Goal: Task Accomplishment & Management: Manage account settings

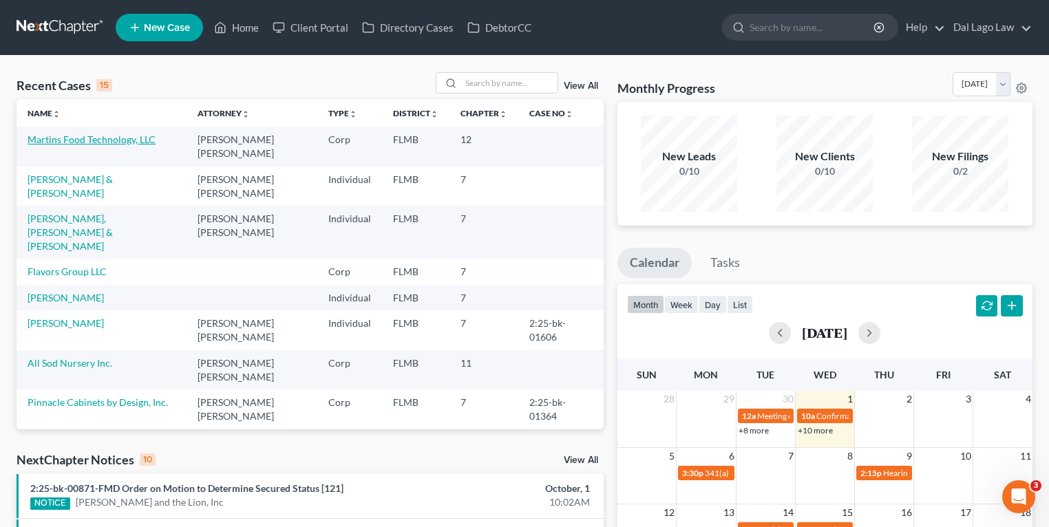
click at [107, 140] on link "Martins Food Technology, LLC" at bounding box center [92, 139] width 128 height 12
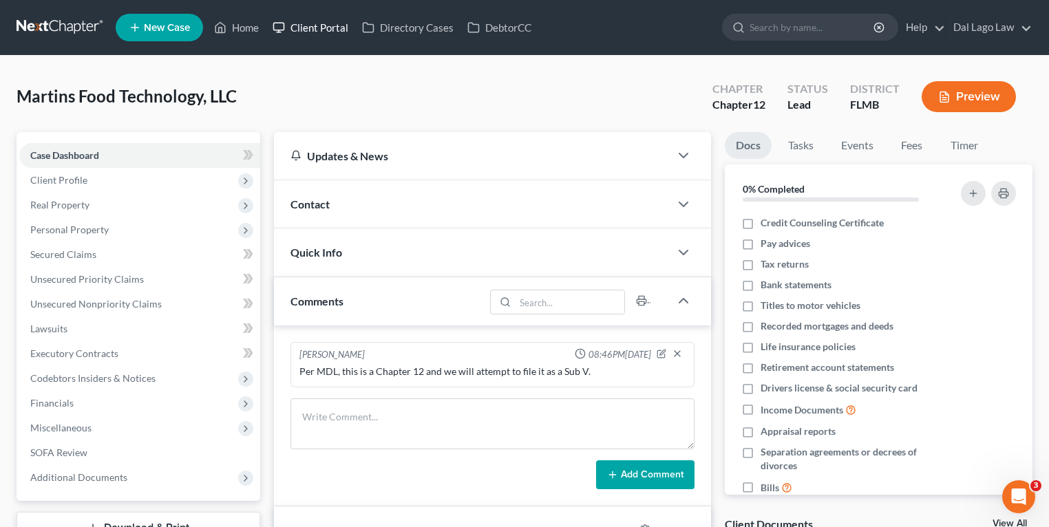
click at [308, 30] on link "Client Portal" at bounding box center [310, 27] width 89 height 25
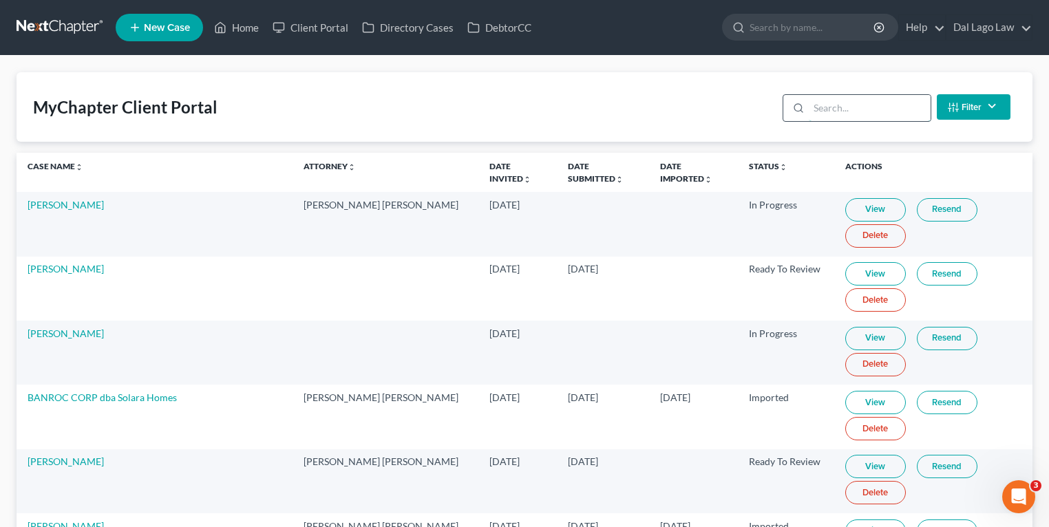
click at [856, 110] on input "search" at bounding box center [869, 108] width 122 height 26
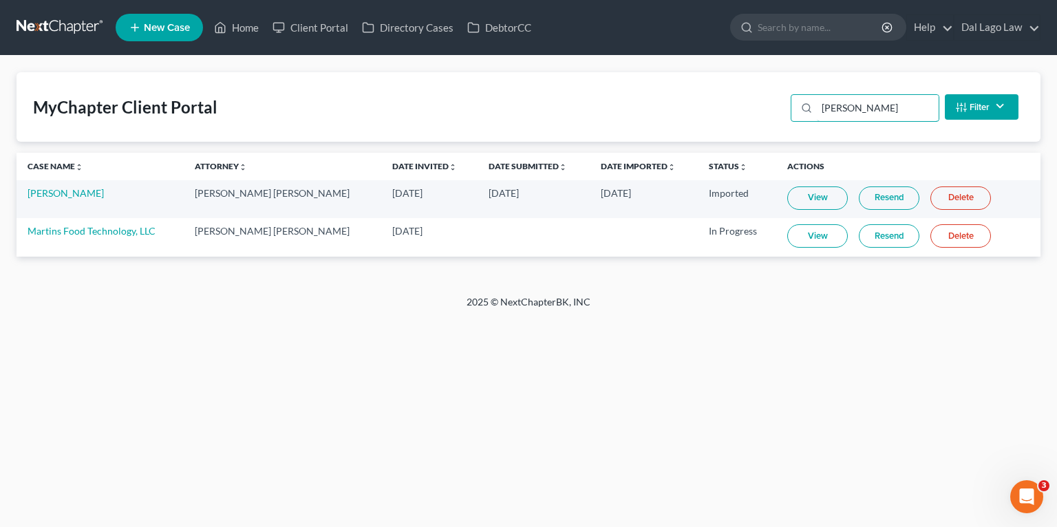
type input "[PERSON_NAME]"
click at [787, 236] on link "View" at bounding box center [817, 235] width 61 height 23
click at [254, 30] on link "Home" at bounding box center [236, 27] width 58 height 25
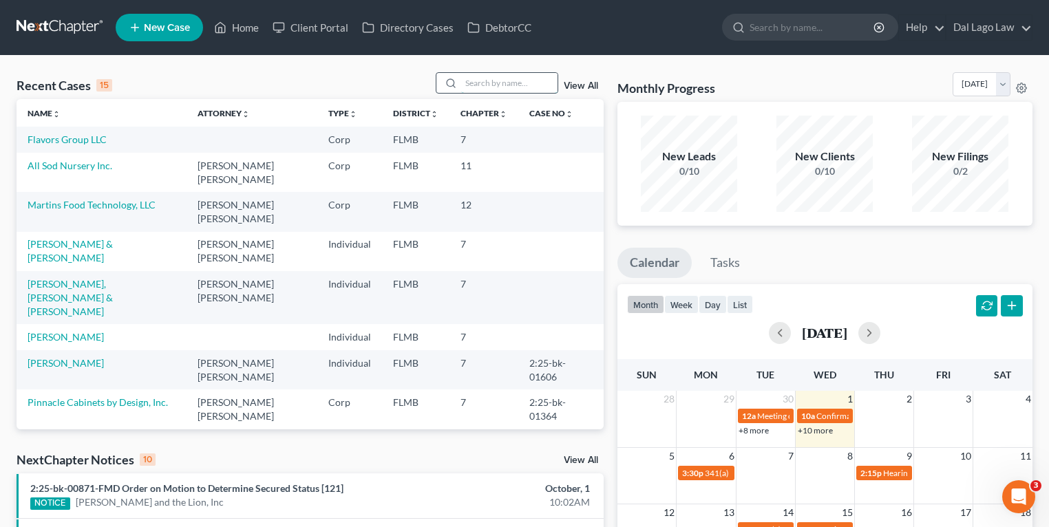
click at [501, 80] on input "search" at bounding box center [509, 83] width 96 height 20
click at [79, 162] on link "All Sod Nursery Inc." at bounding box center [70, 166] width 85 height 12
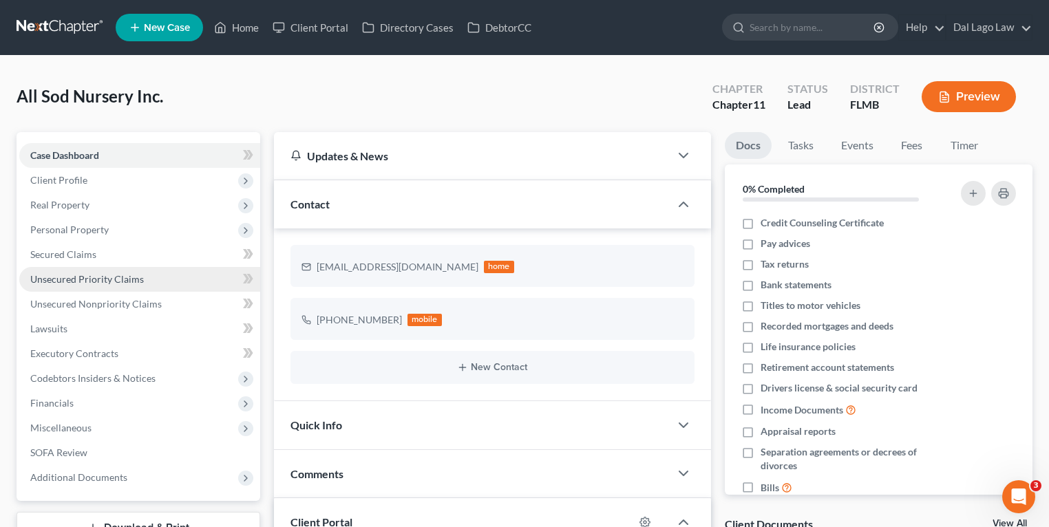
click at [136, 286] on link "Unsecured Priority Claims" at bounding box center [139, 279] width 241 height 25
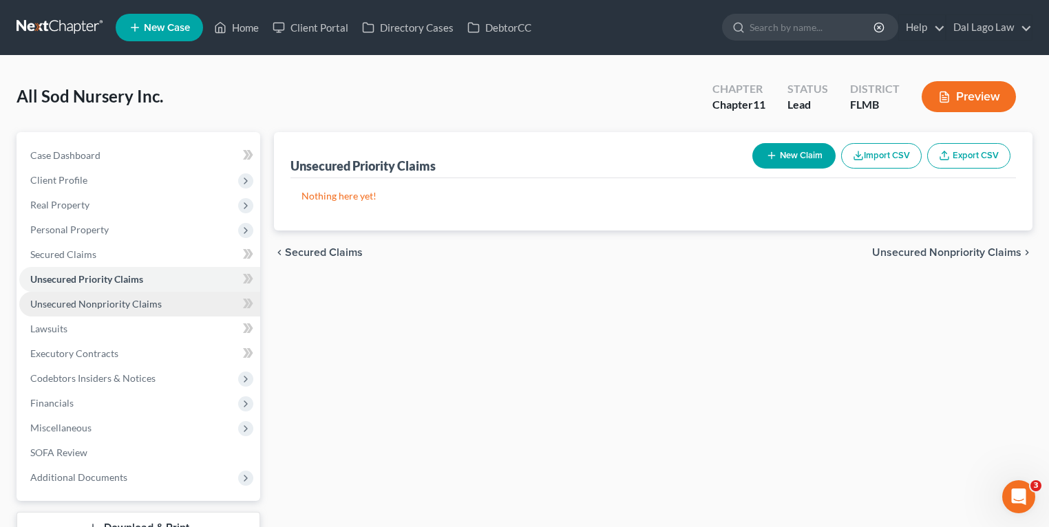
click at [151, 304] on span "Unsecured Nonpriority Claims" at bounding box center [95, 304] width 131 height 12
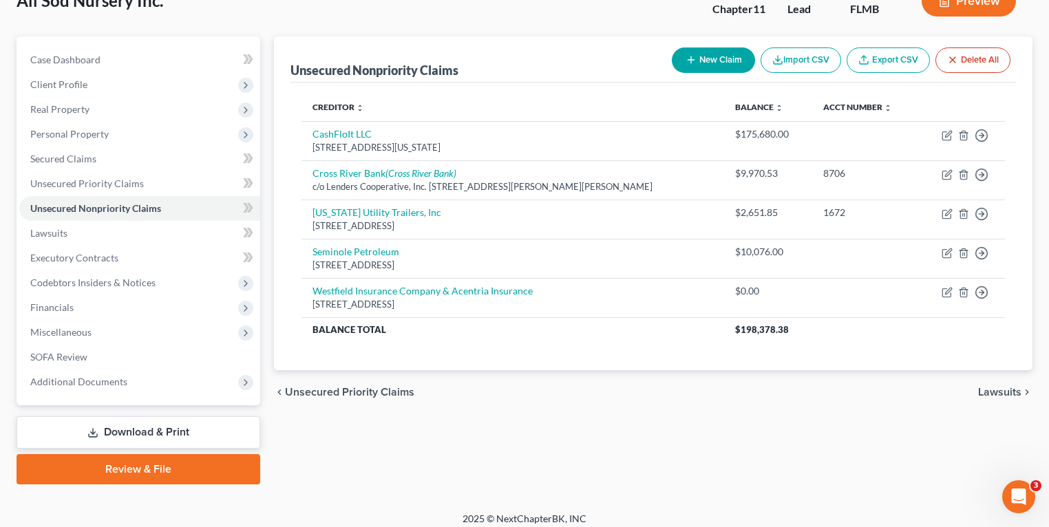
scroll to position [105, 0]
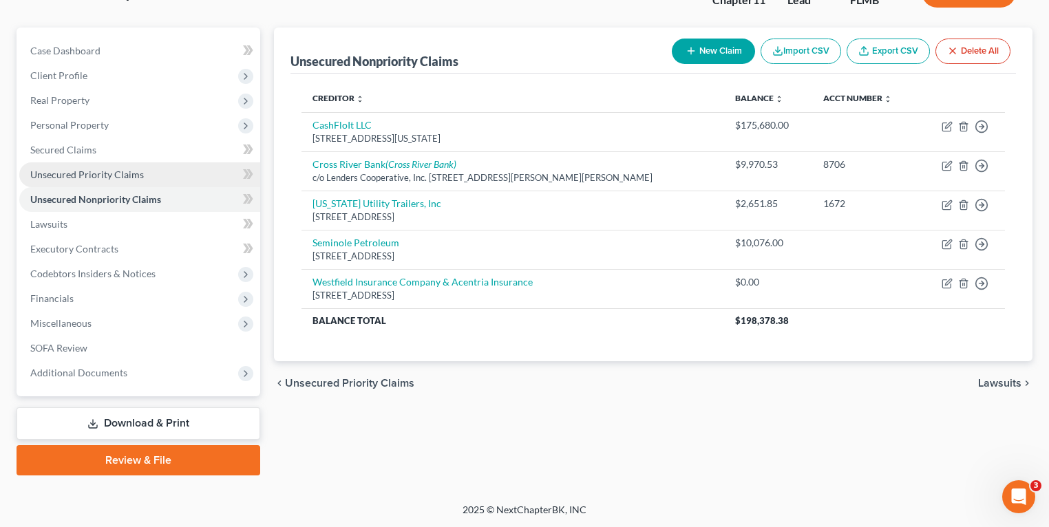
click at [94, 180] on link "Unsecured Priority Claims" at bounding box center [139, 174] width 241 height 25
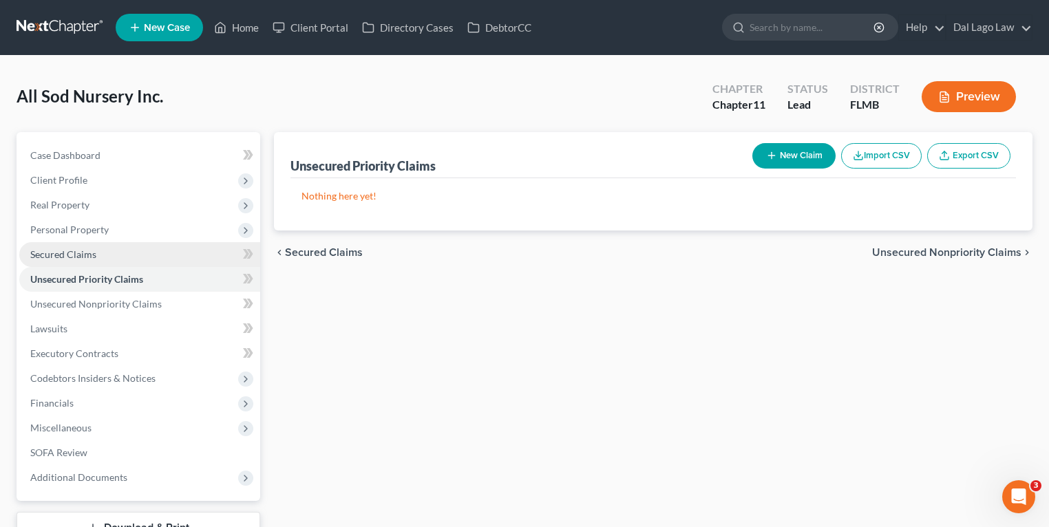
click at [77, 256] on span "Secured Claims" at bounding box center [63, 254] width 66 height 12
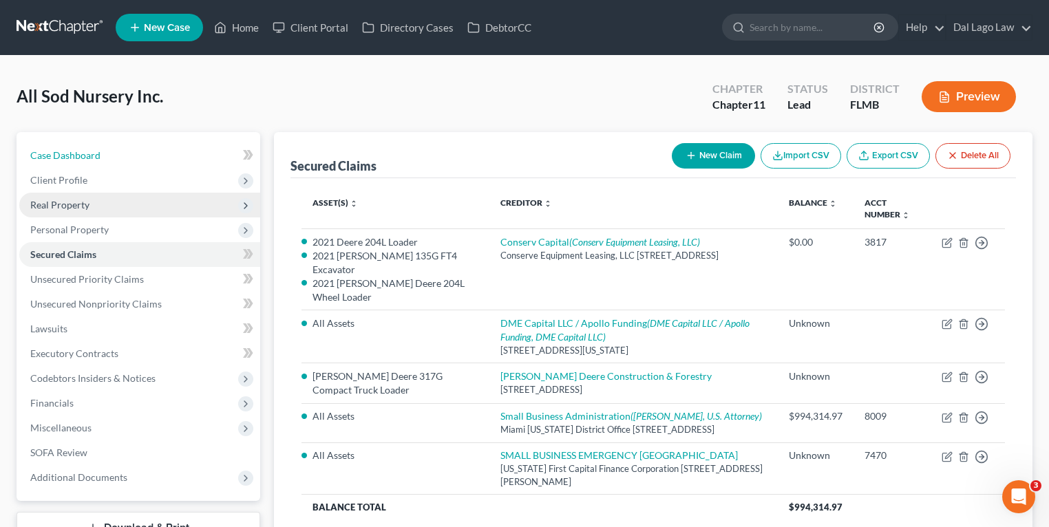
drag, startPoint x: 99, startPoint y: 150, endPoint x: 227, endPoint y: 204, distance: 138.8
click at [99, 150] on link "Case Dashboard" at bounding box center [139, 155] width 241 height 25
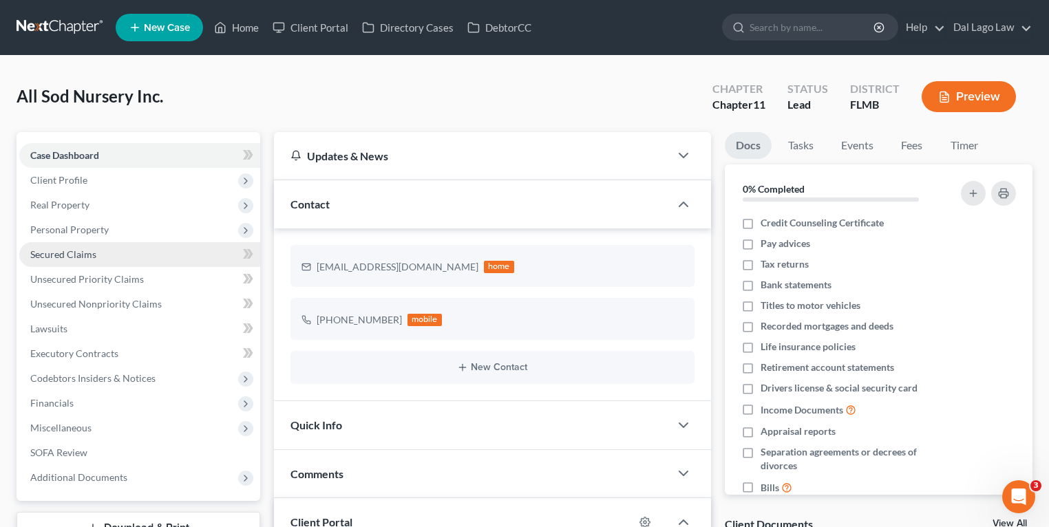
click at [99, 256] on link "Secured Claims" at bounding box center [139, 254] width 241 height 25
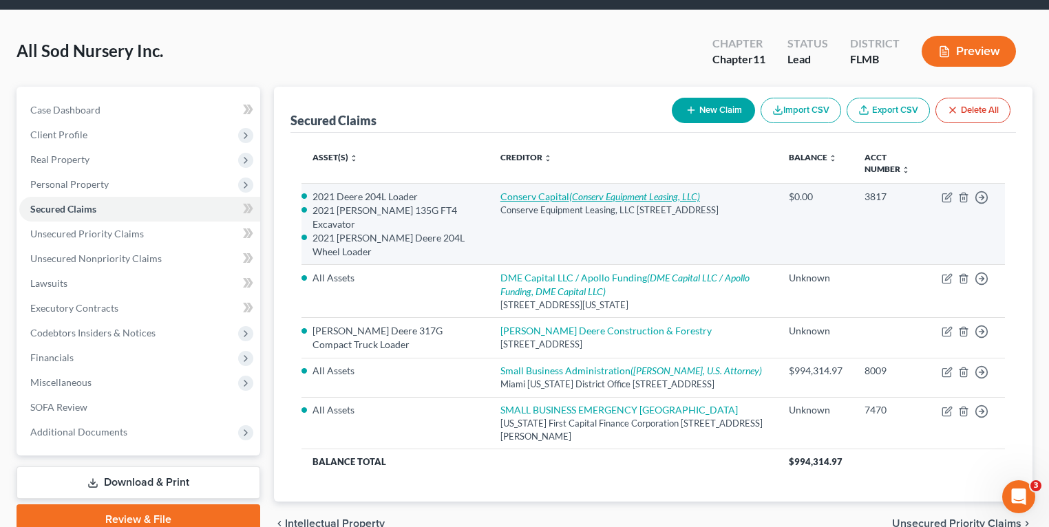
scroll to position [128, 0]
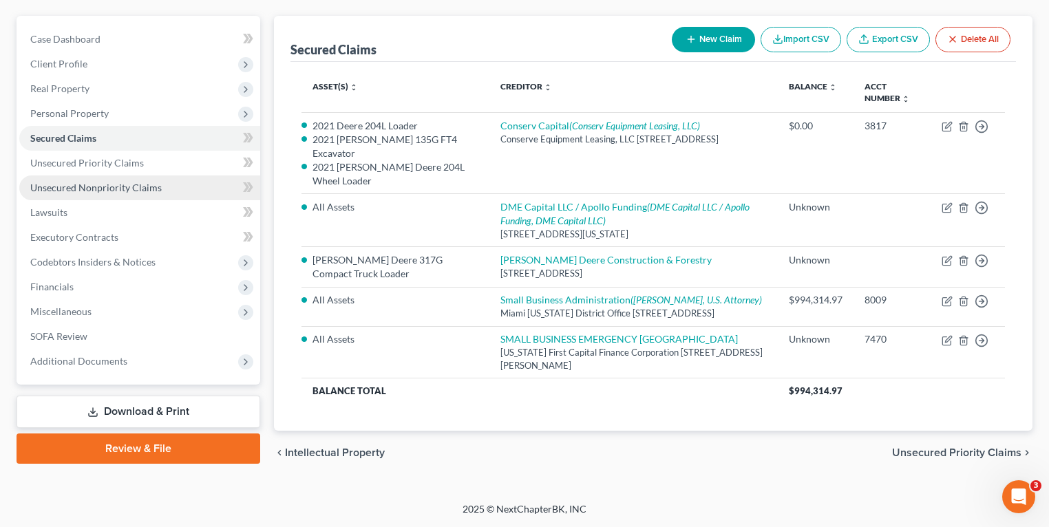
click at [99, 182] on span "Unsecured Nonpriority Claims" at bounding box center [95, 188] width 131 height 12
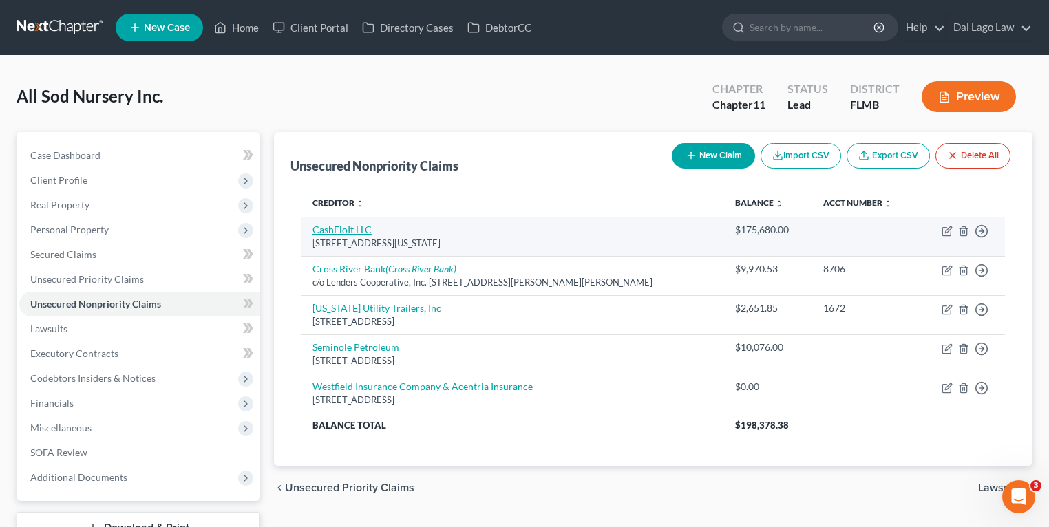
click at [330, 230] on link "CashFloIt LLC" at bounding box center [341, 230] width 59 height 12
select select "35"
select select "17"
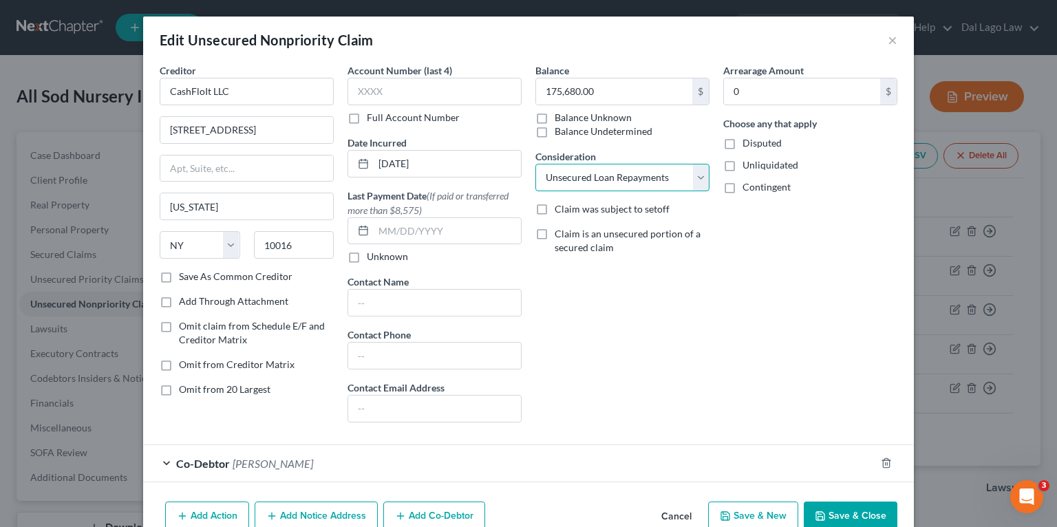
click at [616, 175] on select "Select Cable / Satellite Services Collection Agency Credit Card Debt Debt Couns…" at bounding box center [622, 178] width 174 height 28
drag, startPoint x: 618, startPoint y: 174, endPoint x: 550, endPoint y: 309, distance: 150.8
click at [548, 308] on div "Balance 175,680.00 $ Balance Unknown Balance Undetermined 175,680.00 $ Balance …" at bounding box center [622, 248] width 188 height 370
click at [889, 42] on button "×" at bounding box center [893, 40] width 10 height 17
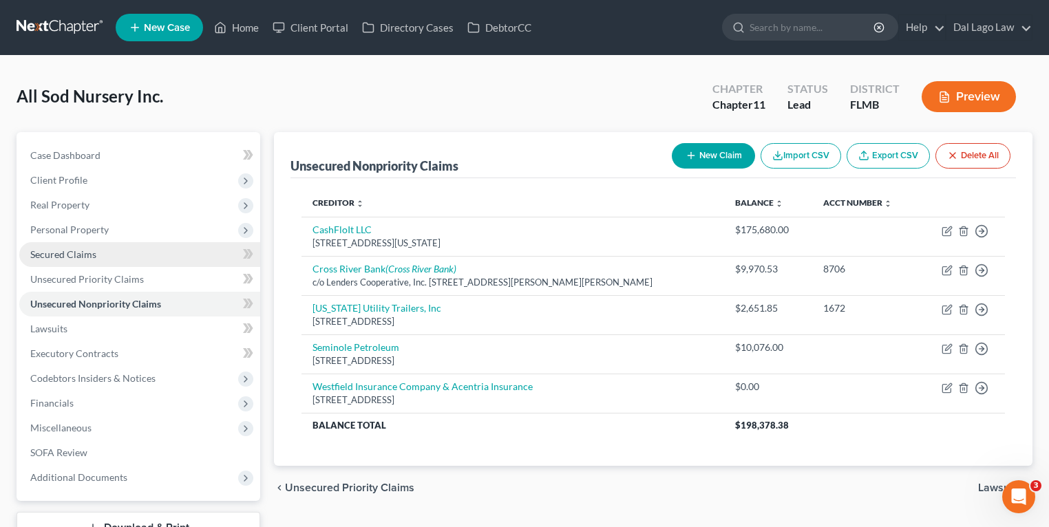
click at [110, 253] on link "Secured Claims" at bounding box center [139, 254] width 241 height 25
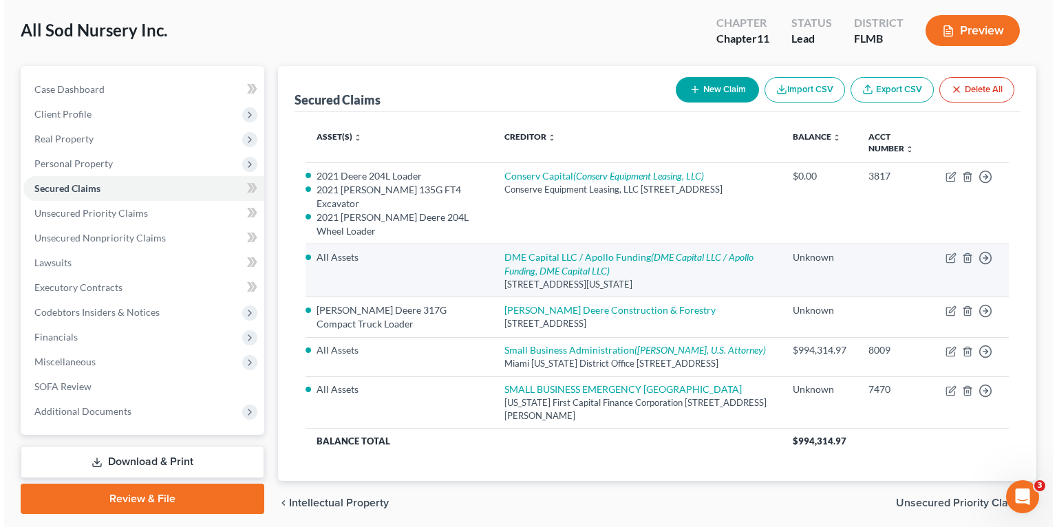
scroll to position [110, 0]
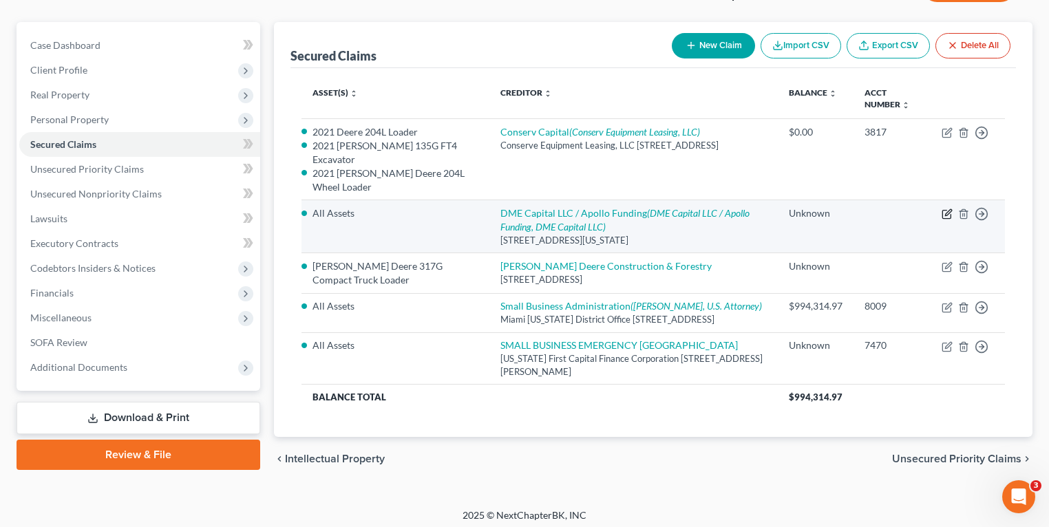
click at [943, 215] on icon "button" at bounding box center [946, 213] width 11 height 11
select select "35"
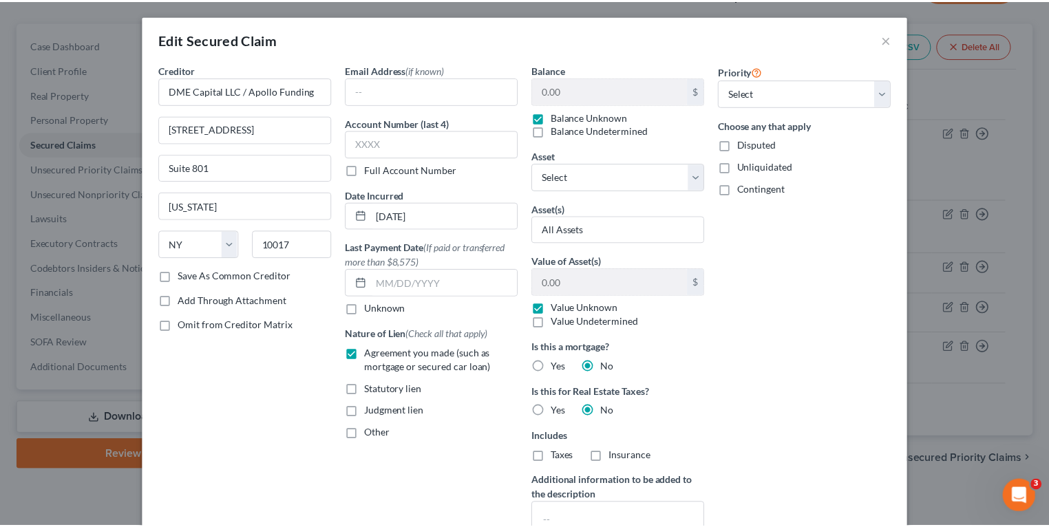
scroll to position [0, 0]
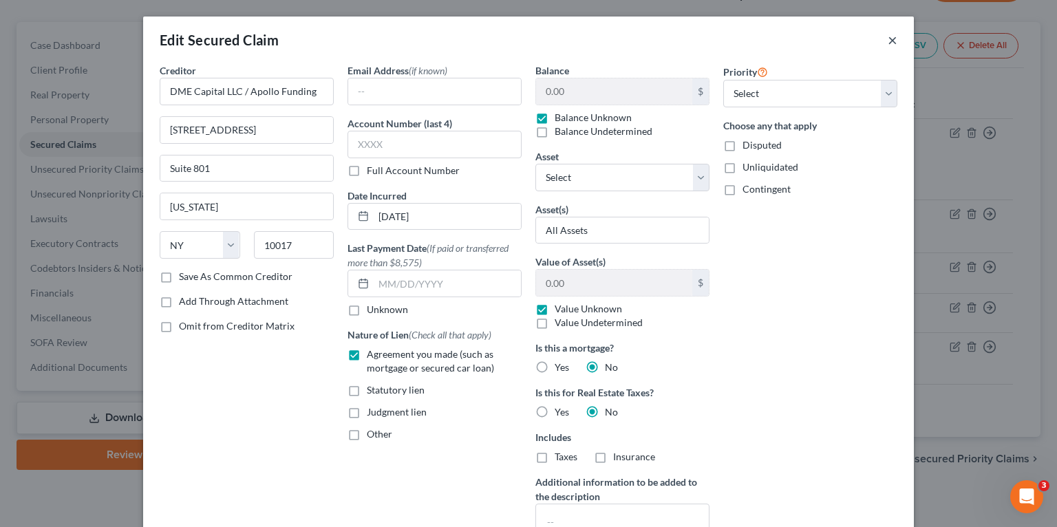
click at [890, 41] on button "×" at bounding box center [893, 40] width 10 height 17
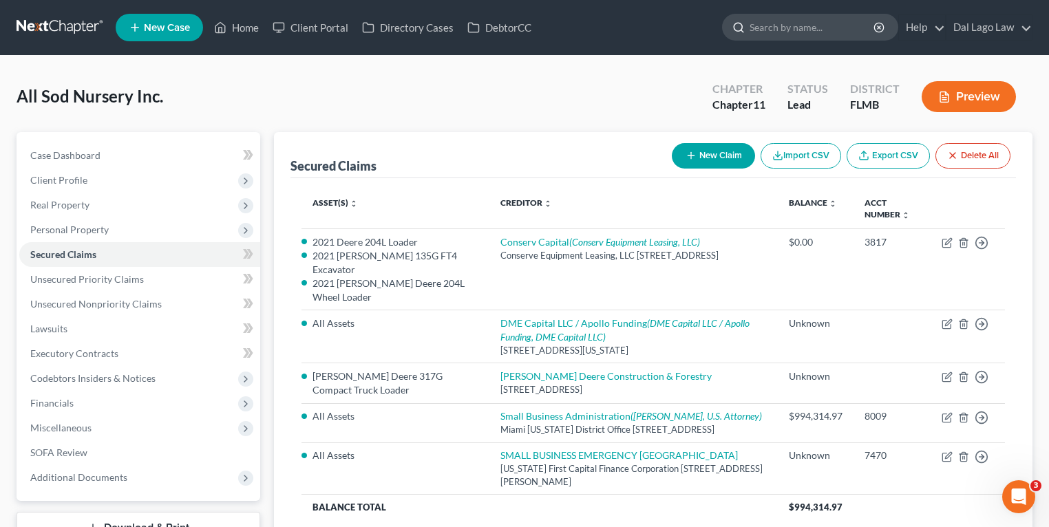
click at [831, 31] on input "search" at bounding box center [812, 26] width 126 height 25
type input "Wisdom"
click at [614, 72] on div "All Sod Nursery Inc. Upgraded Chapter Chapter 11 Status Lead District [GEOGRAPH…" at bounding box center [524, 337] width 1049 height 563
click at [232, 25] on link "Home" at bounding box center [236, 27] width 58 height 25
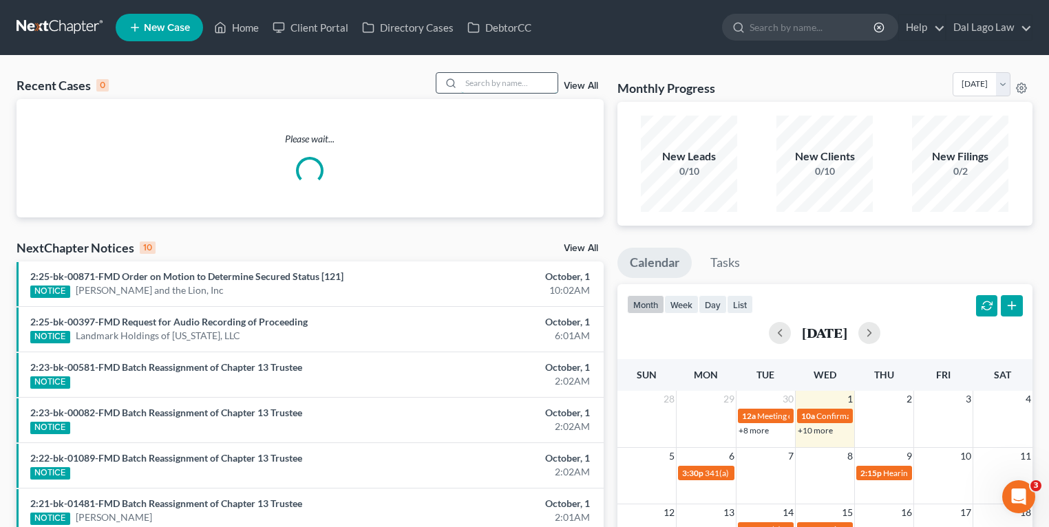
click at [505, 84] on input "search" at bounding box center [509, 83] width 96 height 20
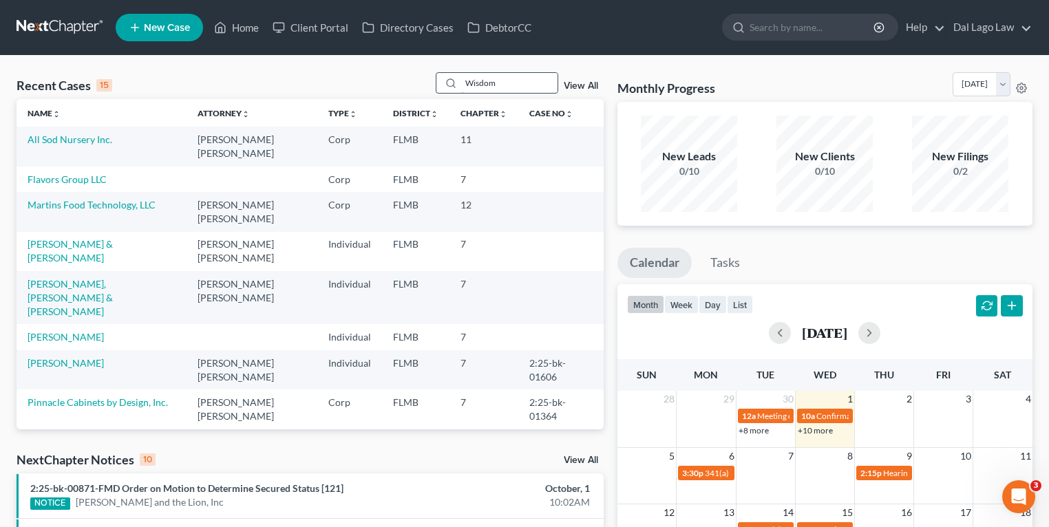
type input "Wisdom"
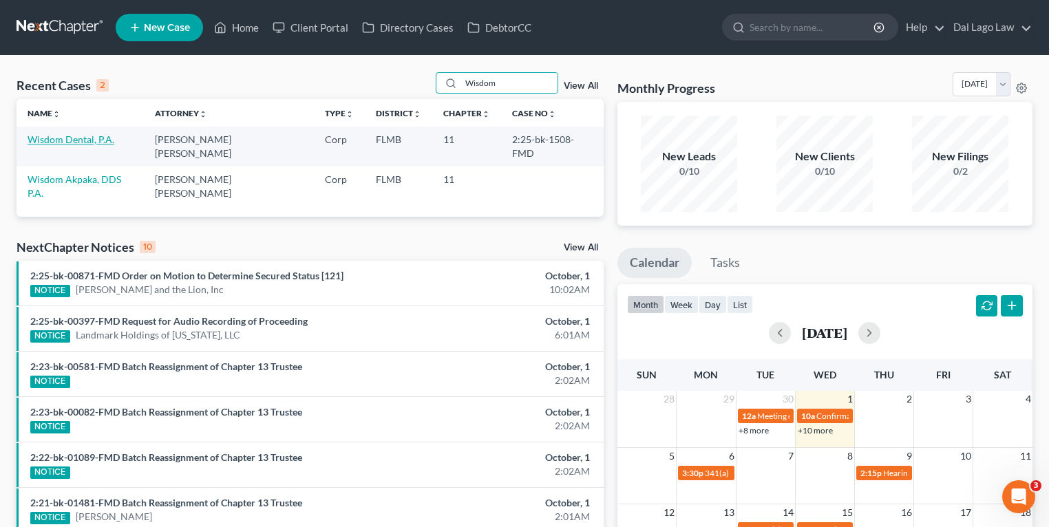
click at [78, 138] on link "Wisdom Dental, P.A." at bounding box center [71, 139] width 87 height 12
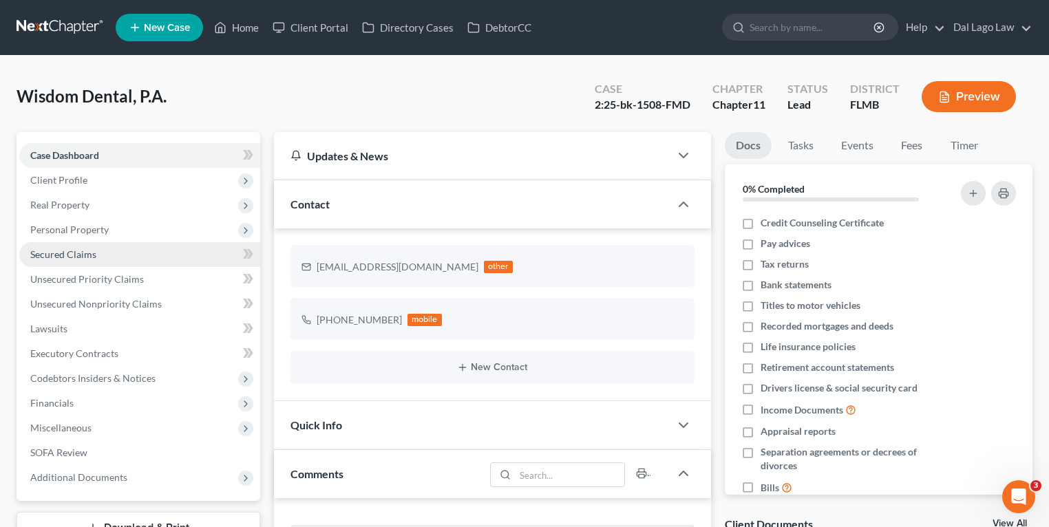
click at [79, 255] on span "Secured Claims" at bounding box center [63, 254] width 66 height 12
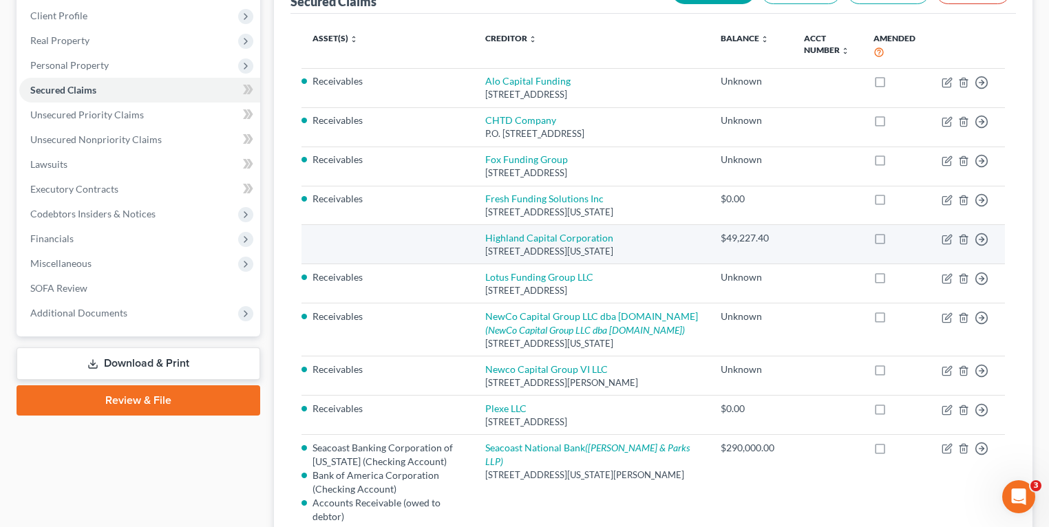
scroll to position [165, 0]
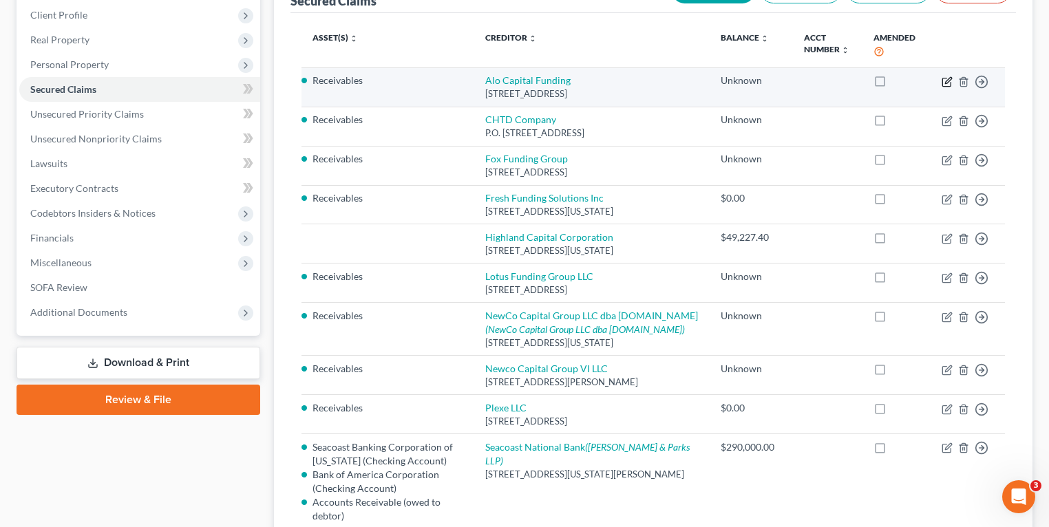
click at [947, 81] on icon "button" at bounding box center [946, 81] width 11 height 11
select select "9"
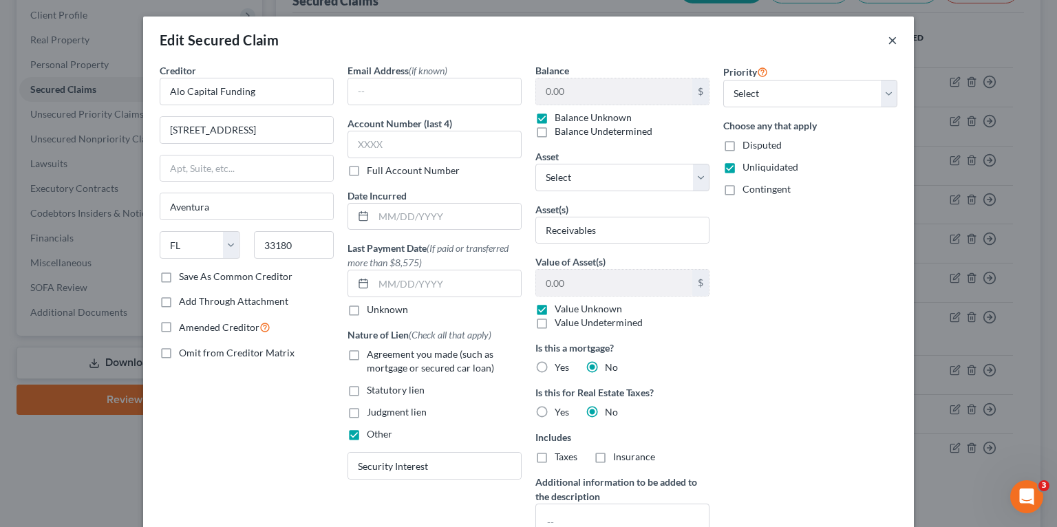
click at [890, 43] on button "×" at bounding box center [893, 40] width 10 height 17
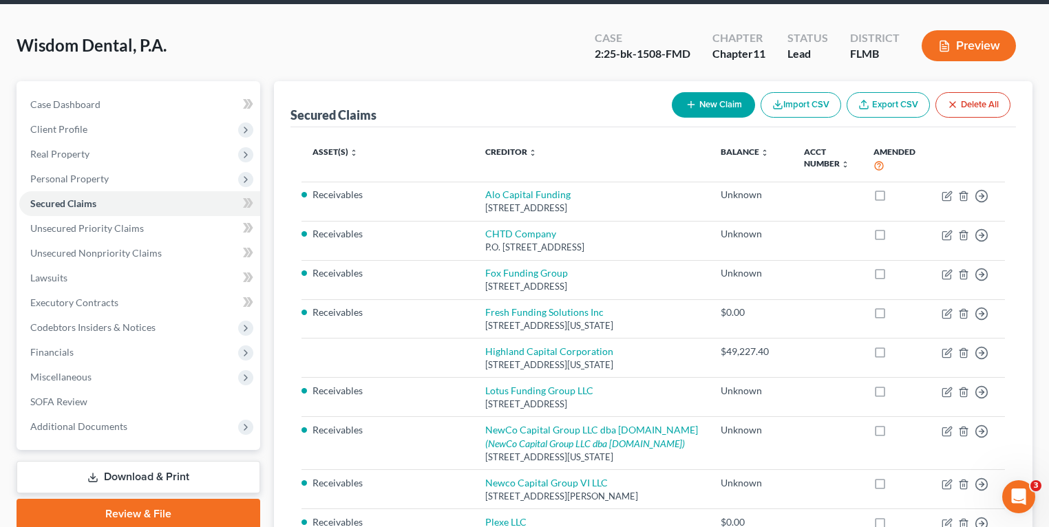
scroll to position [0, 0]
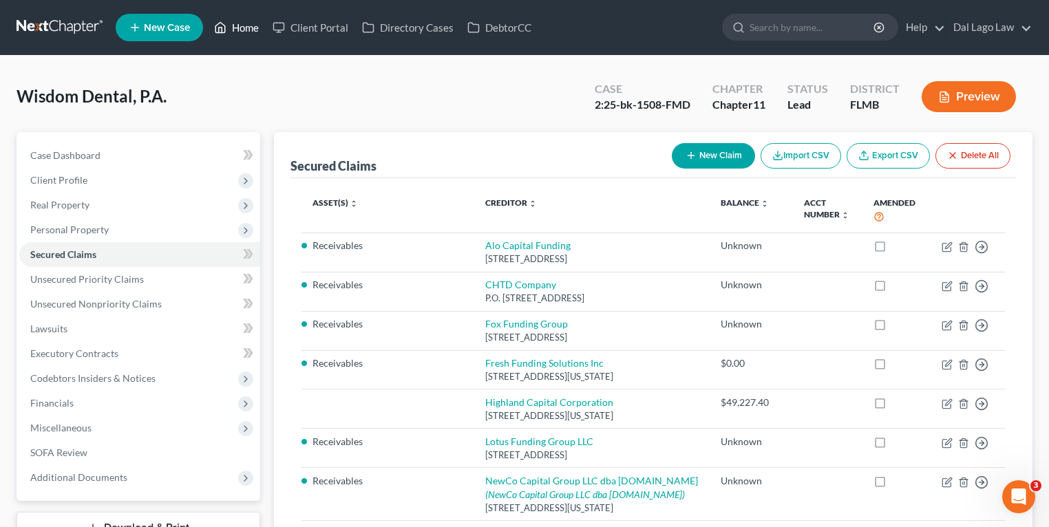
click at [226, 25] on icon at bounding box center [221, 28] width 10 height 10
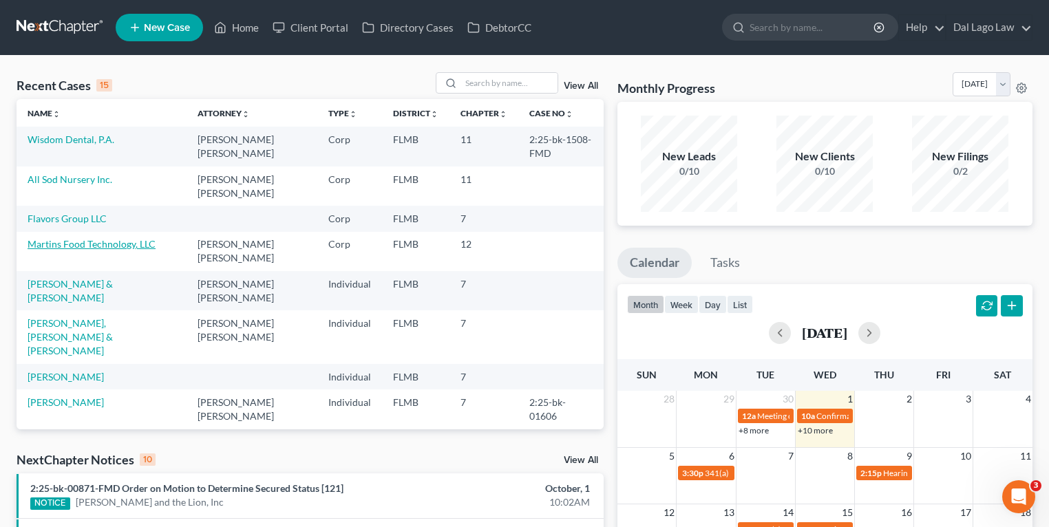
click at [80, 238] on link "Martins Food Technology, LLC" at bounding box center [92, 244] width 128 height 12
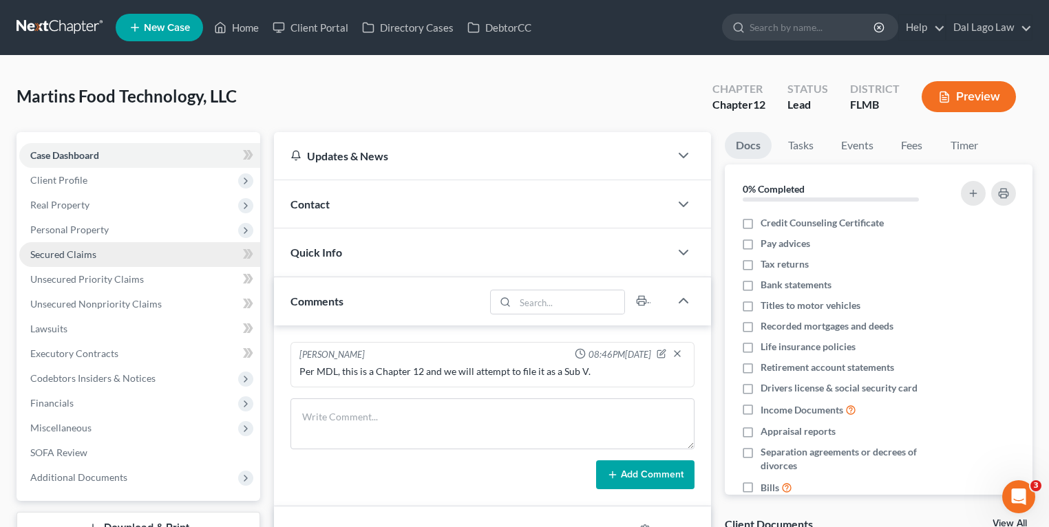
click at [79, 256] on span "Secured Claims" at bounding box center [63, 254] width 66 height 12
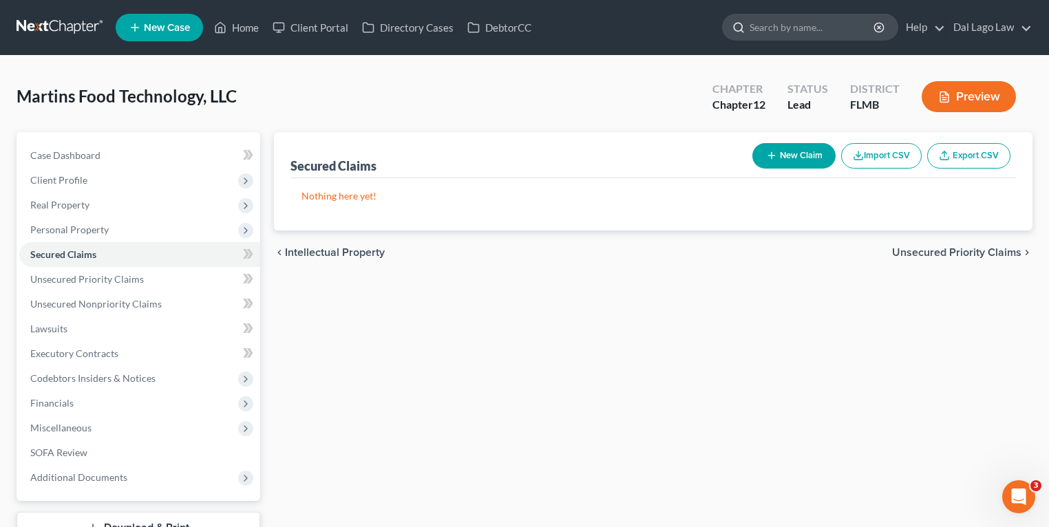
click at [814, 24] on input "search" at bounding box center [812, 26] width 126 height 25
type input "allso"
click at [242, 25] on link "Home" at bounding box center [236, 27] width 58 height 25
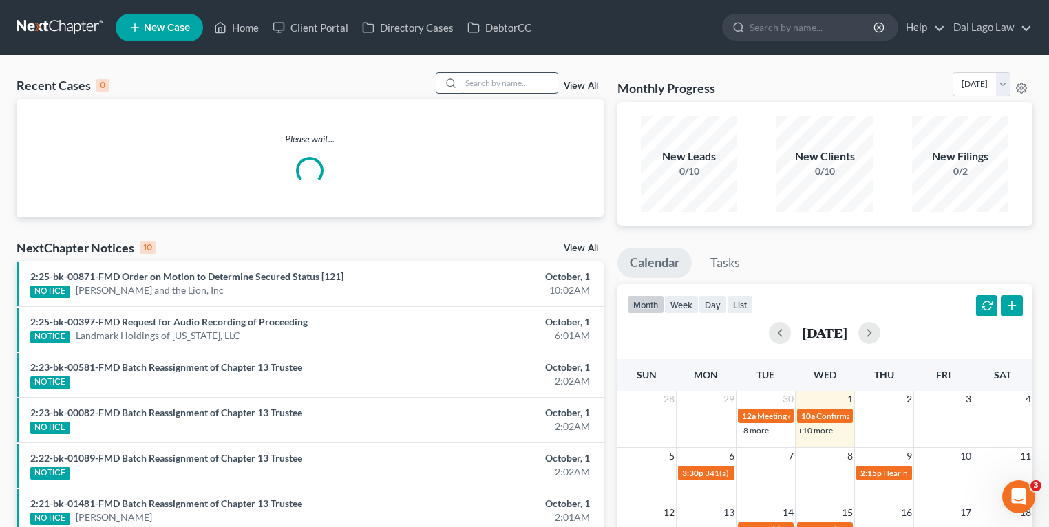
click at [479, 76] on input "search" at bounding box center [509, 83] width 96 height 20
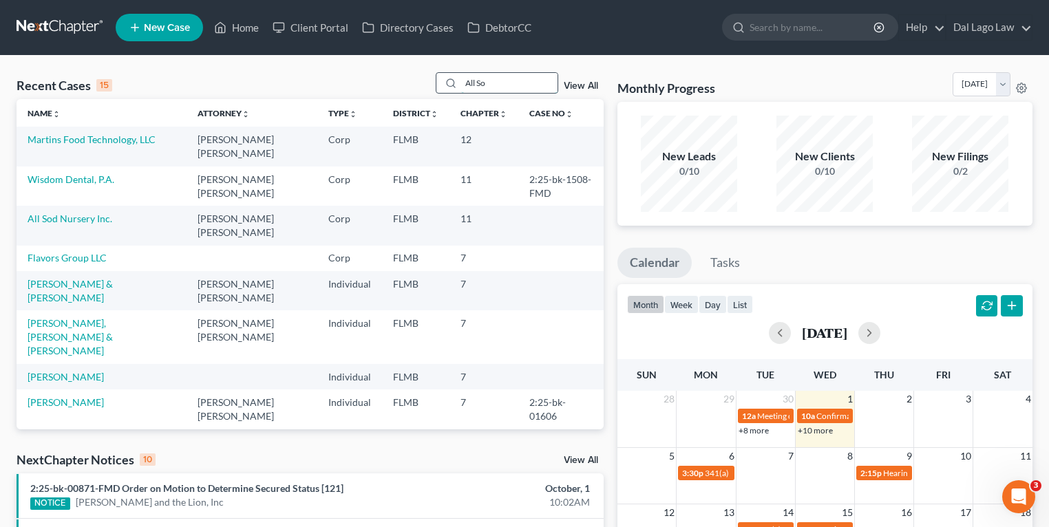
type input "All Sod"
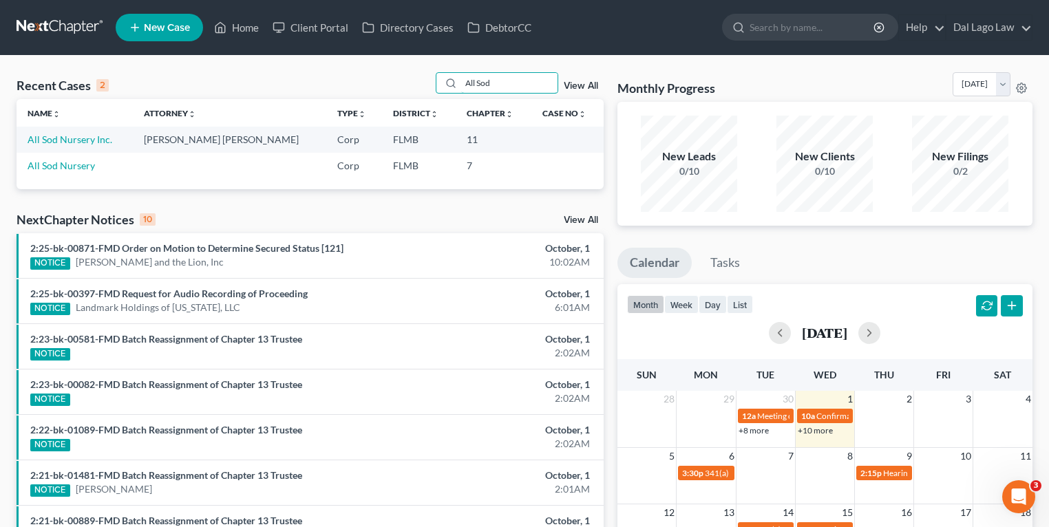
drag, startPoint x: 493, startPoint y: 81, endPoint x: 407, endPoint y: 88, distance: 85.6
click at [410, 87] on div "Recent Cases 2 All Sod View All" at bounding box center [310, 85] width 587 height 27
type input "Wis"
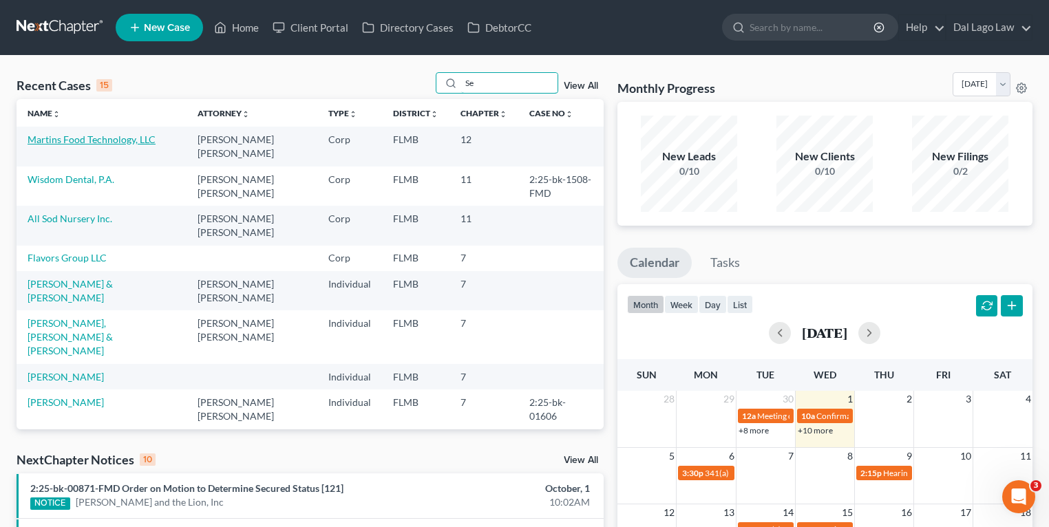
type input "Sea"
type input "Giuse"
click at [75, 143] on link "Martins Food Technology, LLC" at bounding box center [92, 139] width 128 height 12
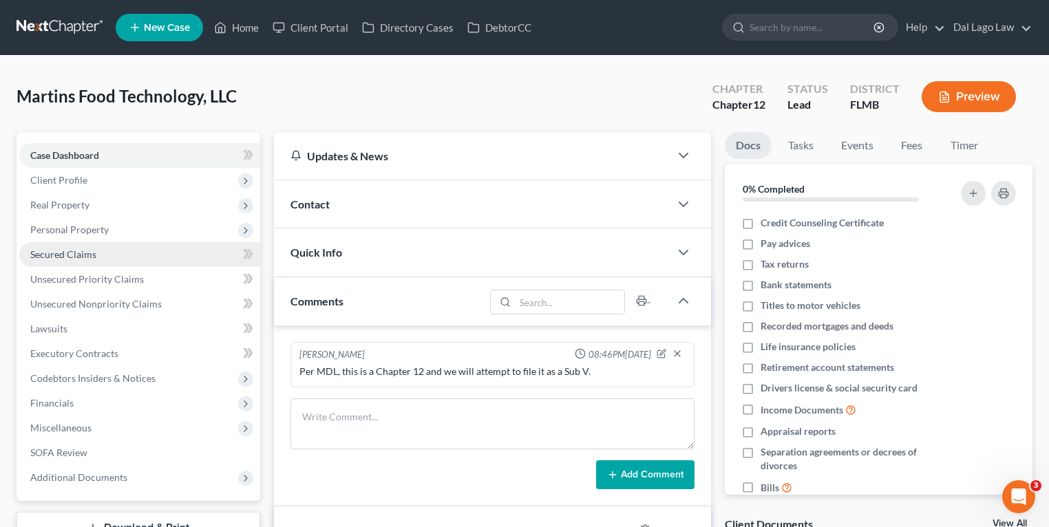
click at [80, 255] on span "Secured Claims" at bounding box center [63, 254] width 66 height 12
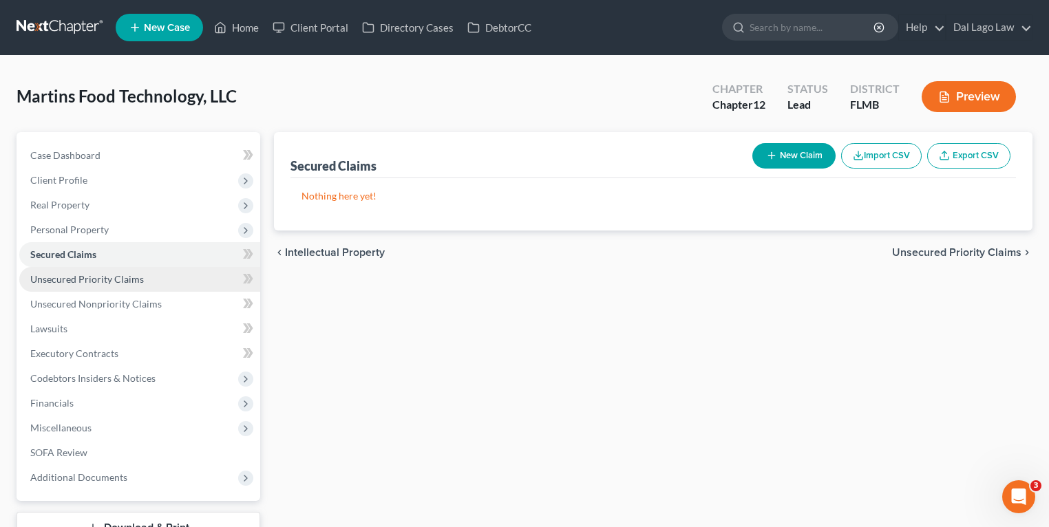
click at [105, 283] on span "Unsecured Priority Claims" at bounding box center [87, 279] width 114 height 12
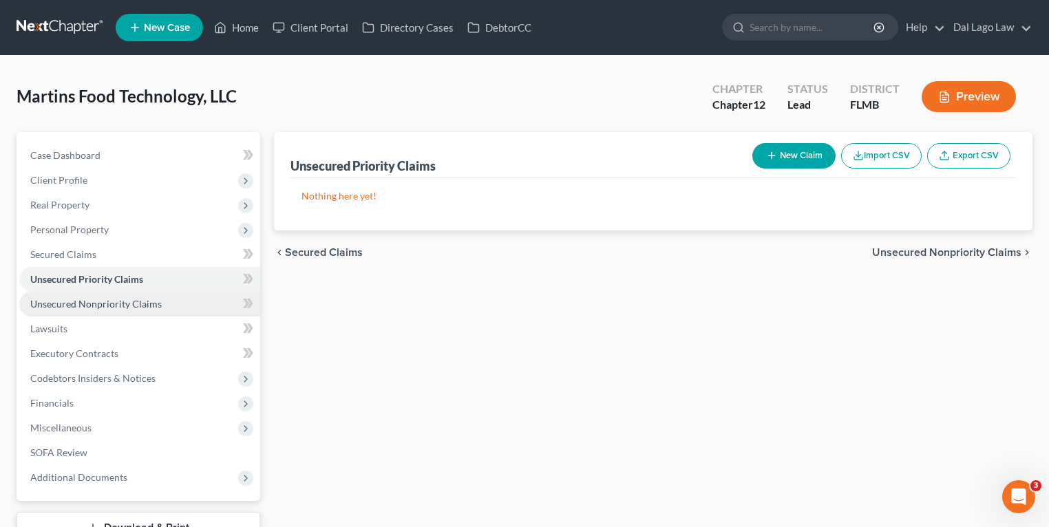
click at [138, 308] on span "Unsecured Nonpriority Claims" at bounding box center [95, 304] width 131 height 12
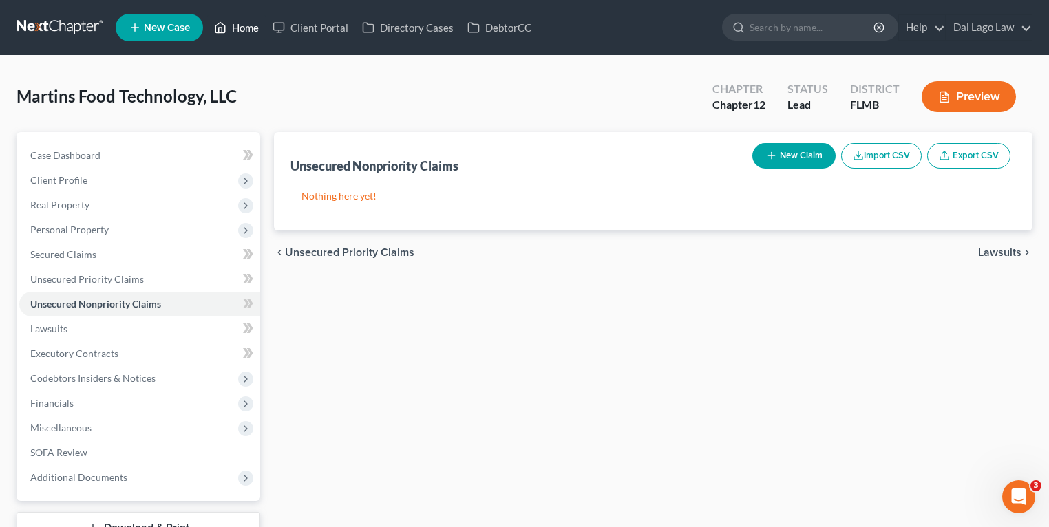
drag, startPoint x: 242, startPoint y: 33, endPoint x: 324, endPoint y: 43, distance: 82.4
click at [242, 33] on link "Home" at bounding box center [236, 27] width 58 height 25
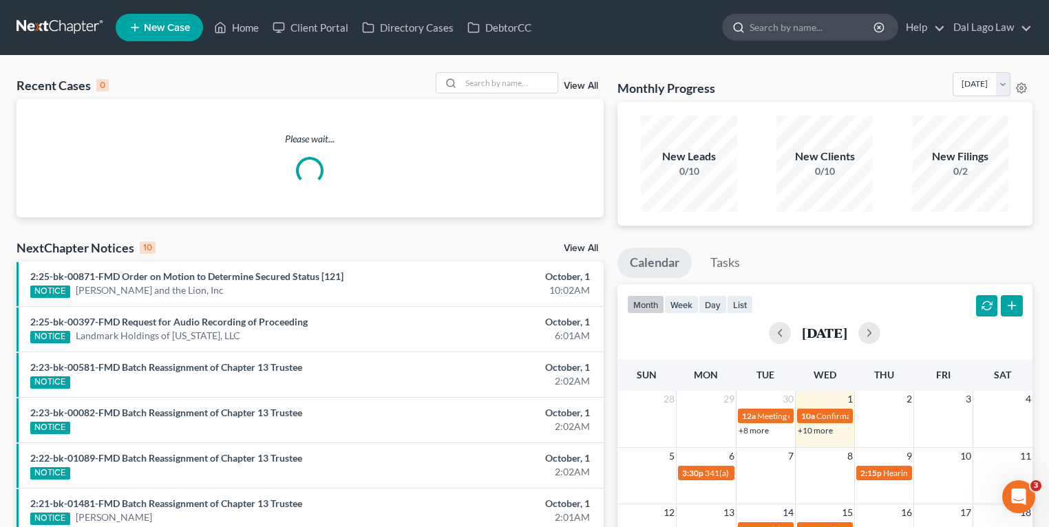
click at [777, 16] on input "search" at bounding box center [812, 26] width 126 height 25
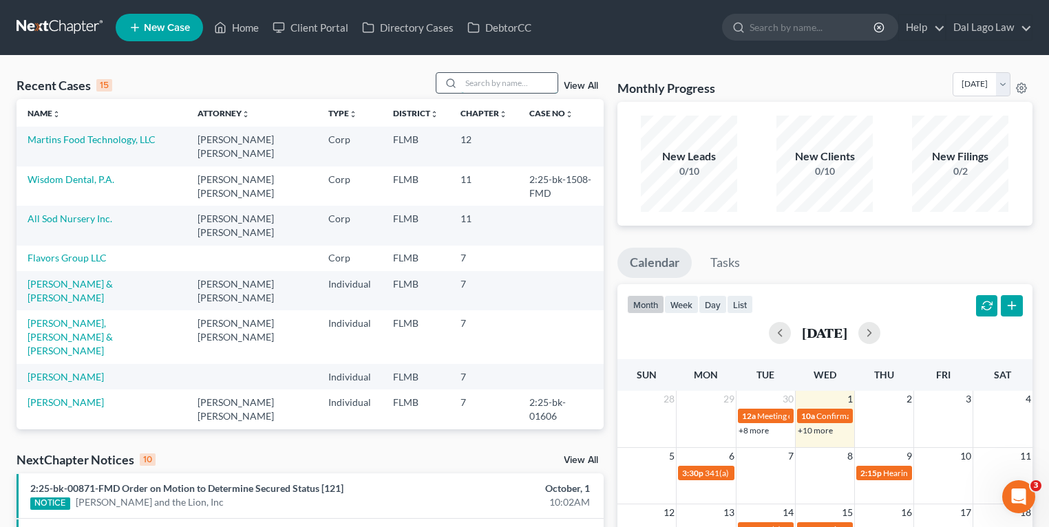
click at [508, 74] on input "search" at bounding box center [509, 83] width 96 height 20
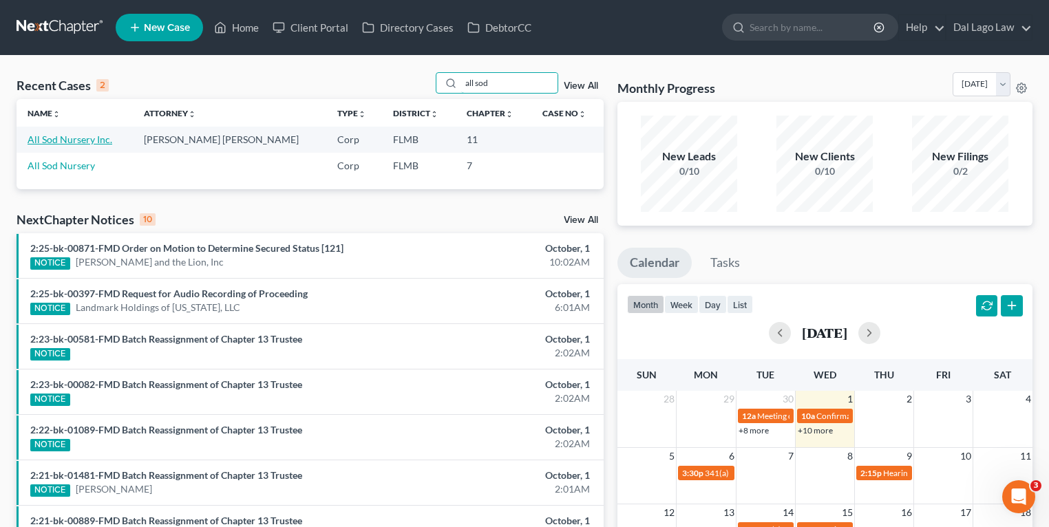
type input "all sod"
click at [96, 143] on link "All Sod Nursery Inc." at bounding box center [70, 139] width 85 height 12
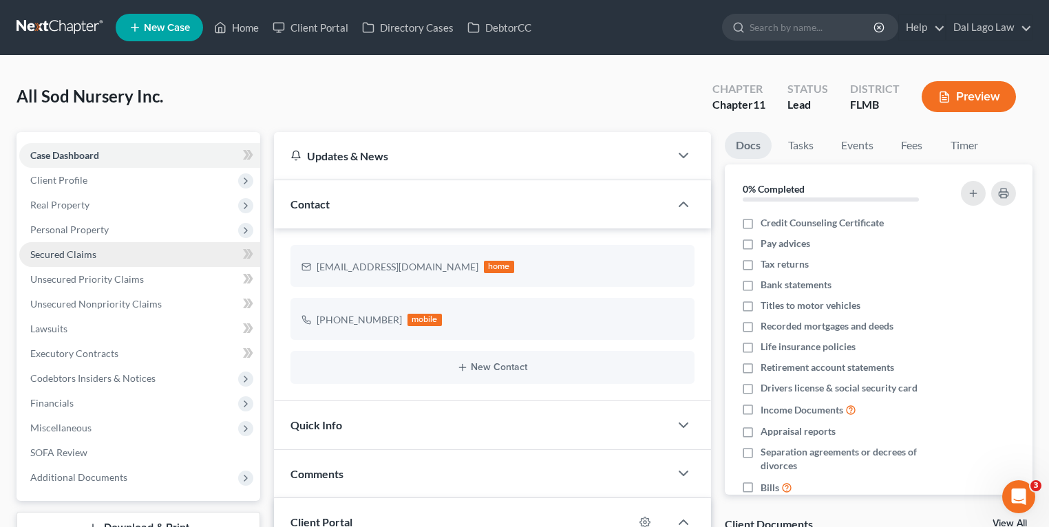
click at [118, 250] on link "Secured Claims" at bounding box center [139, 254] width 241 height 25
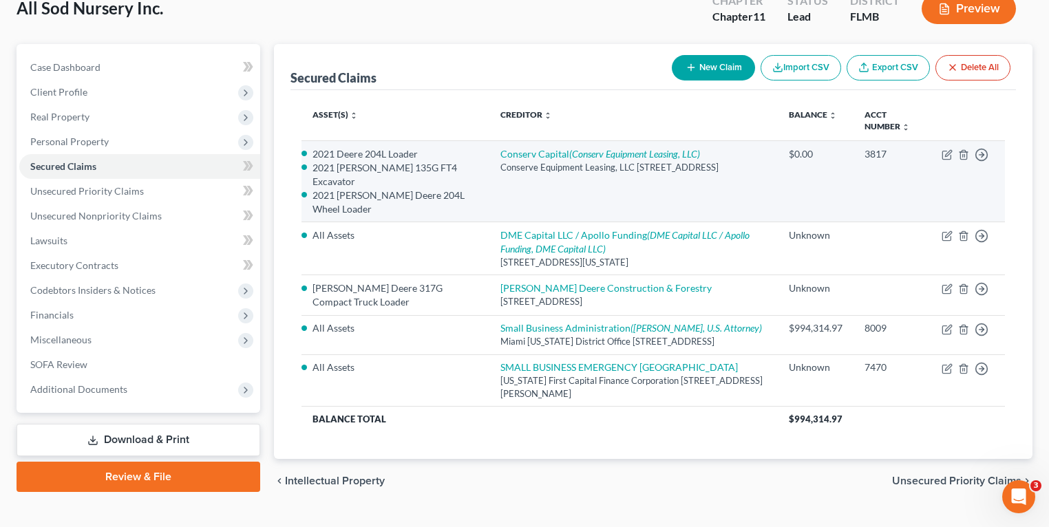
scroll to position [128, 0]
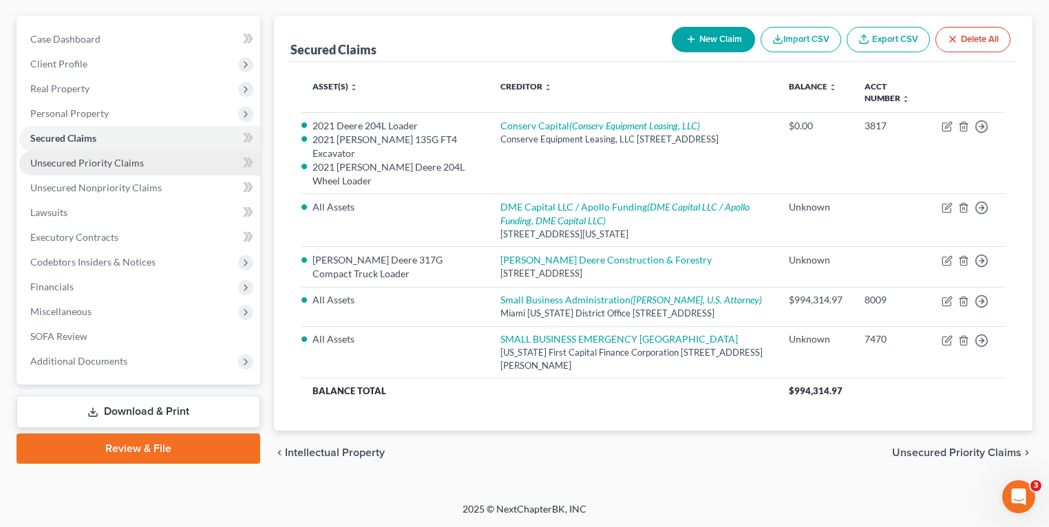
click at [127, 157] on span "Unsecured Priority Claims" at bounding box center [87, 163] width 114 height 12
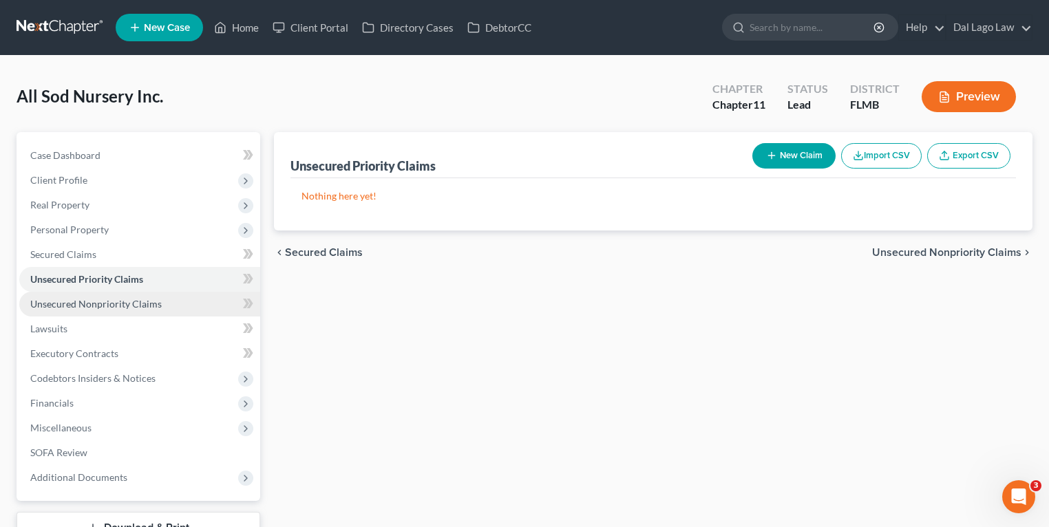
click at [105, 303] on span "Unsecured Nonpriority Claims" at bounding box center [95, 304] width 131 height 12
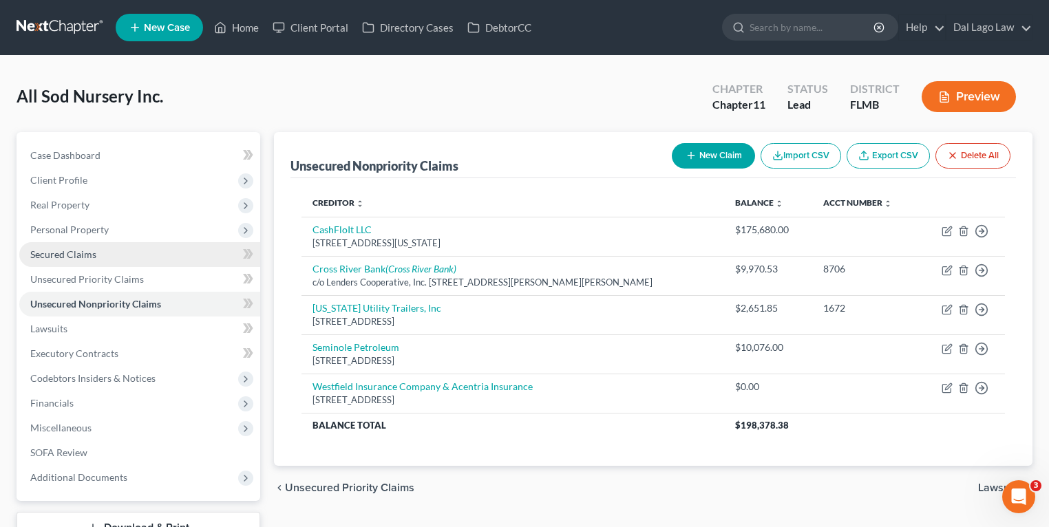
click at [105, 253] on link "Secured Claims" at bounding box center [139, 254] width 241 height 25
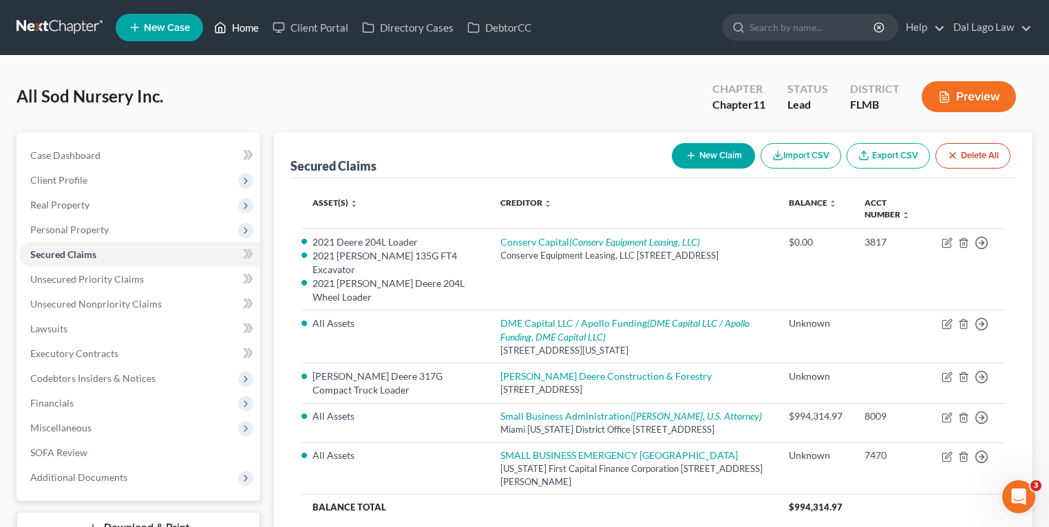
click at [234, 34] on link "Home" at bounding box center [236, 27] width 58 height 25
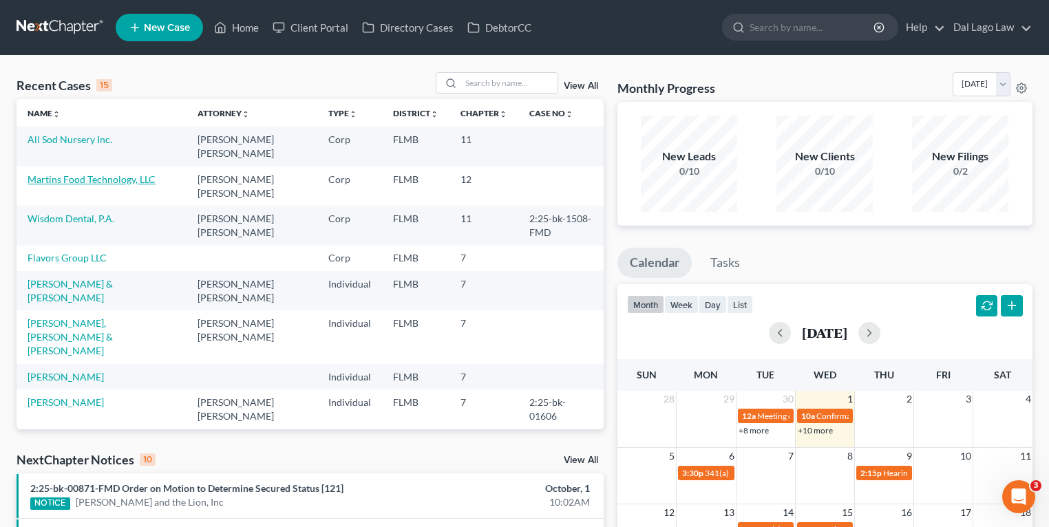
click at [80, 173] on link "Martins Food Technology, LLC" at bounding box center [92, 179] width 128 height 12
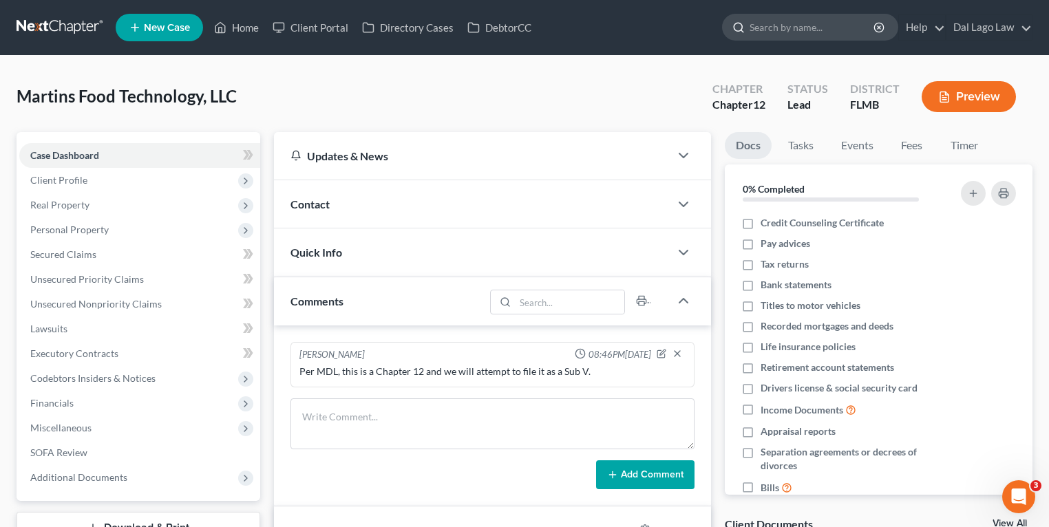
click at [783, 28] on input "search" at bounding box center [812, 26] width 126 height 25
click at [218, 21] on icon at bounding box center [220, 27] width 12 height 17
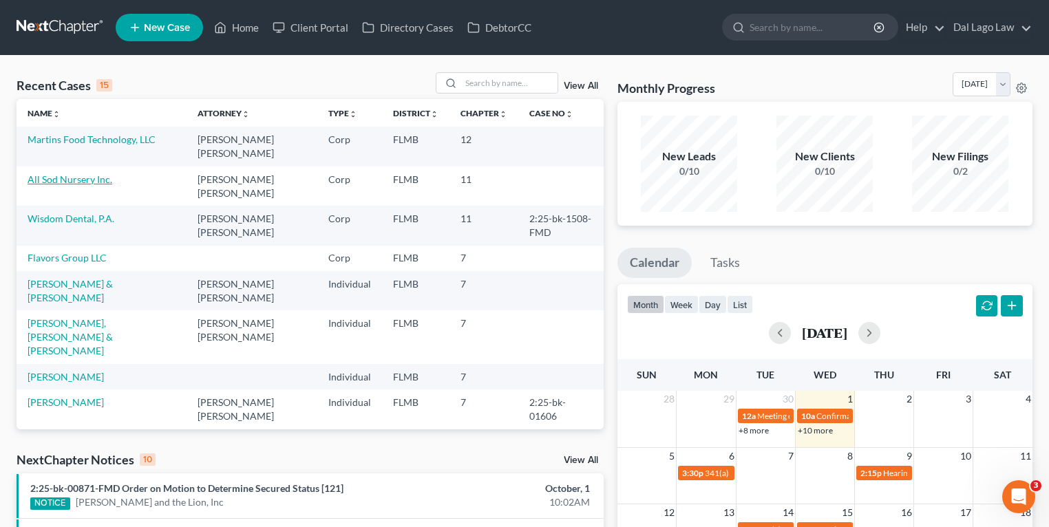
click at [88, 173] on link "All Sod Nursery Inc." at bounding box center [70, 179] width 85 height 12
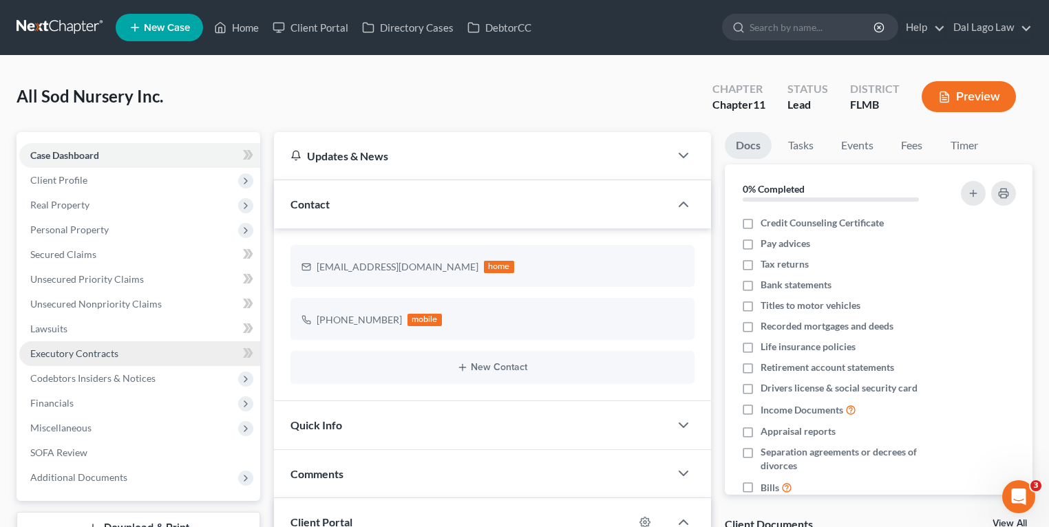
click at [87, 355] on span "Executory Contracts" at bounding box center [74, 353] width 88 height 12
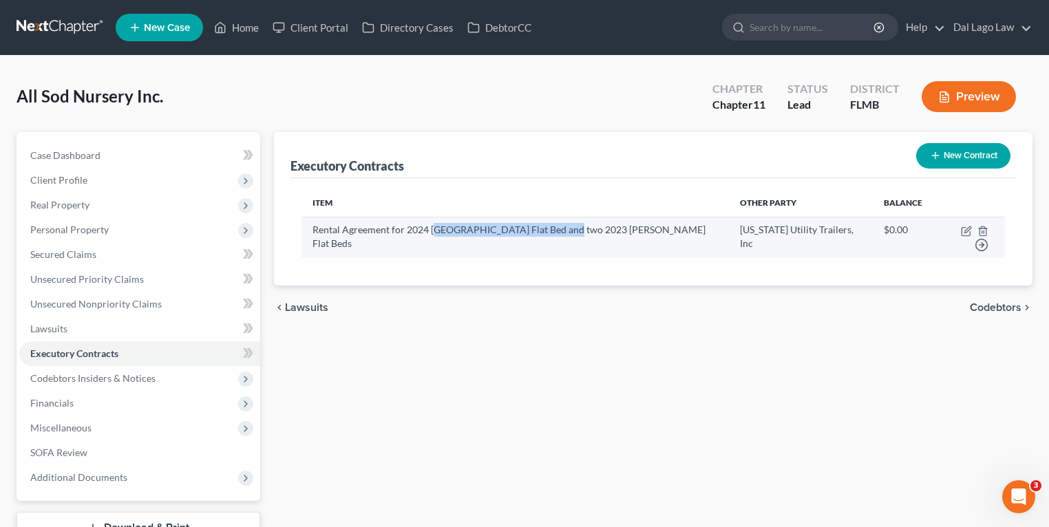
drag, startPoint x: 435, startPoint y: 232, endPoint x: 568, endPoint y: 228, distance: 133.5
click at [568, 228] on td "Rental Agreement for 2024 [GEOGRAPHIC_DATA] Flat Bed and two 2023 [PERSON_NAME]…" at bounding box center [514, 237] width 427 height 41
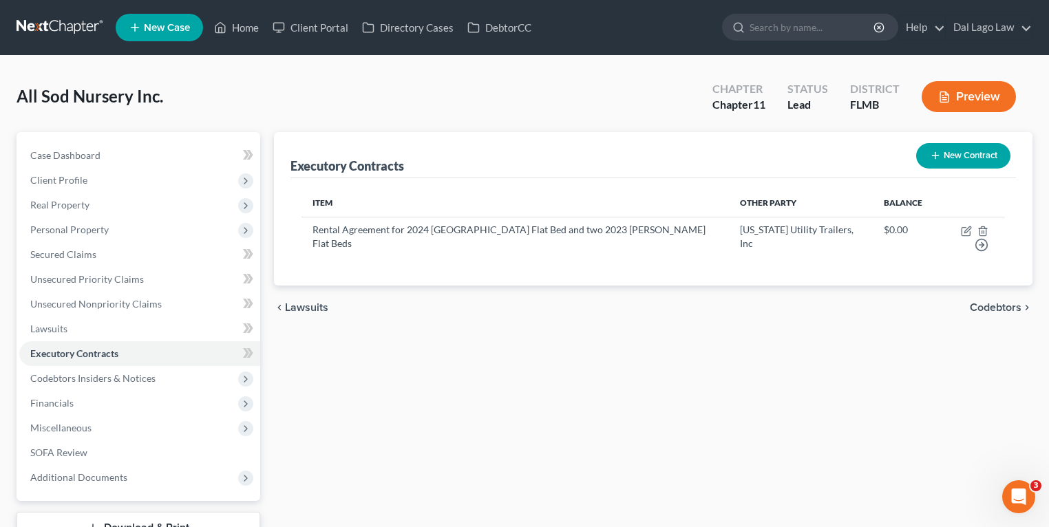
drag, startPoint x: 568, startPoint y: 228, endPoint x: 537, endPoint y: 281, distance: 61.7
click at [535, 286] on div "chevron_left Lawsuits Codebtors chevron_right" at bounding box center [653, 308] width 758 height 44
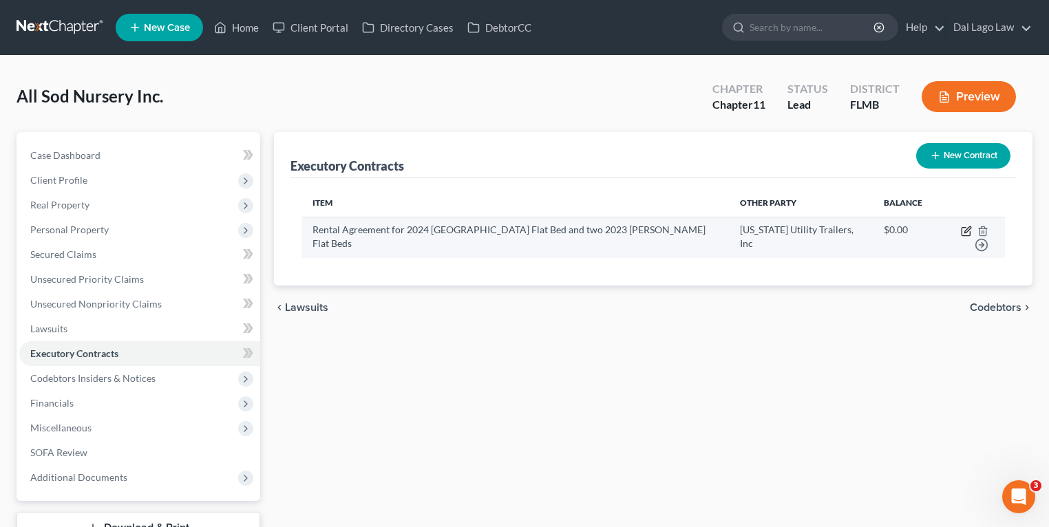
click at [960, 230] on icon "button" at bounding box center [965, 231] width 11 height 11
select select "9"
select select "2"
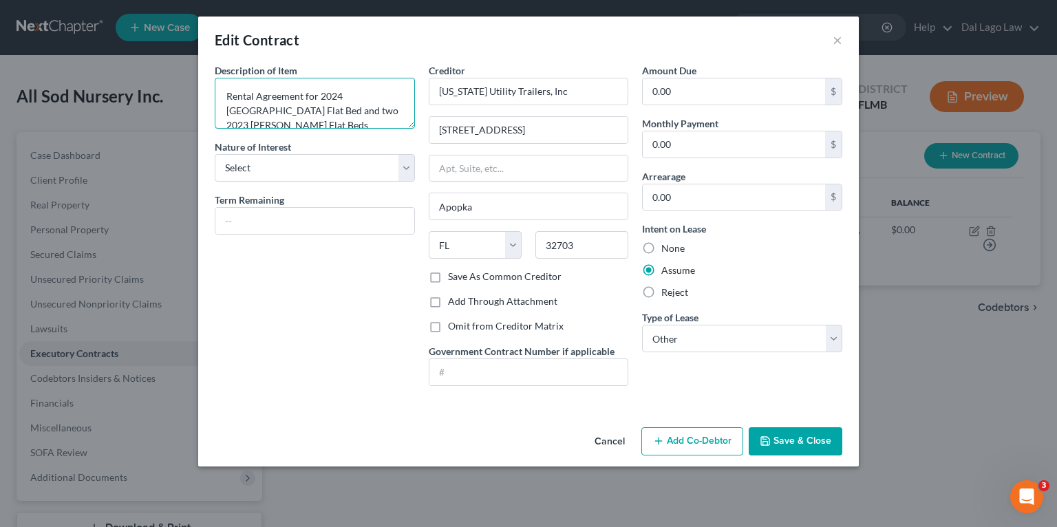
click at [313, 103] on textarea "Rental Agreement for 2024 [GEOGRAPHIC_DATA] Flat Bed and two 2023 [PERSON_NAME]…" at bounding box center [315, 103] width 200 height 51
drag, startPoint x: 396, startPoint y: 118, endPoint x: 168, endPoint y: 91, distance: 230.1
click at [168, 91] on div "Edit Contract × Description of non-residential real property * Description of I…" at bounding box center [528, 263] width 1057 height 527
click at [231, 258] on div "Description of non-residential real property * Description of Item * Rental Agr…" at bounding box center [315, 230] width 214 height 334
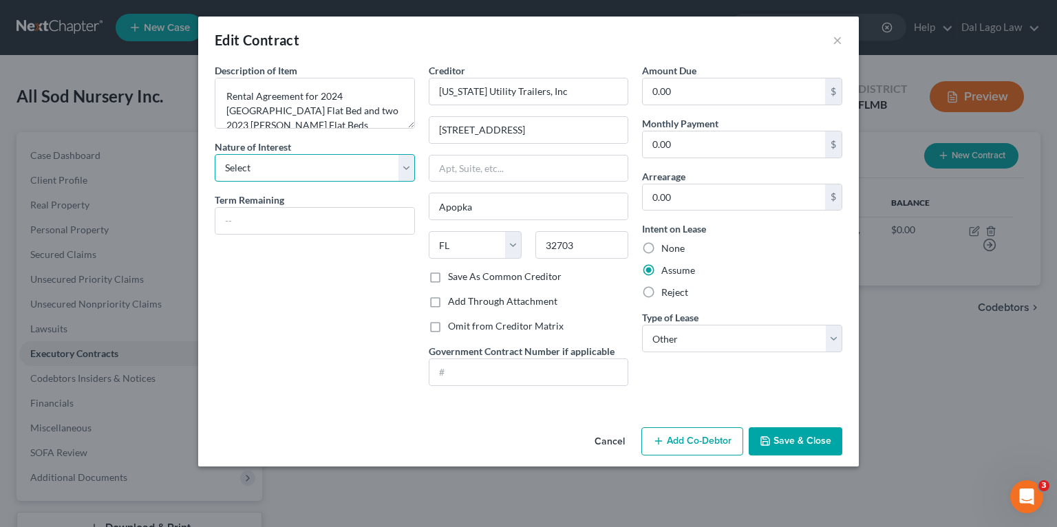
click at [305, 165] on select "Select Purchaser Agent Lessor Lessee" at bounding box center [315, 168] width 200 height 28
drag, startPoint x: 305, startPoint y: 165, endPoint x: 342, endPoint y: 162, distance: 37.3
click at [305, 165] on select "Select Purchaser Agent Lessor Lessee" at bounding box center [315, 168] width 200 height 28
click at [837, 37] on button "×" at bounding box center [838, 40] width 10 height 17
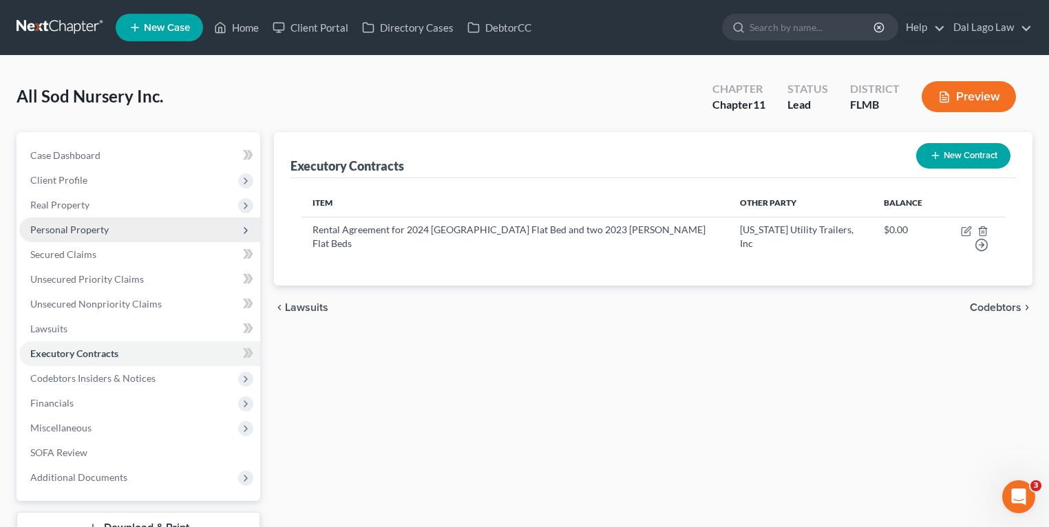
click at [109, 234] on span "Personal Property" at bounding box center [139, 229] width 241 height 25
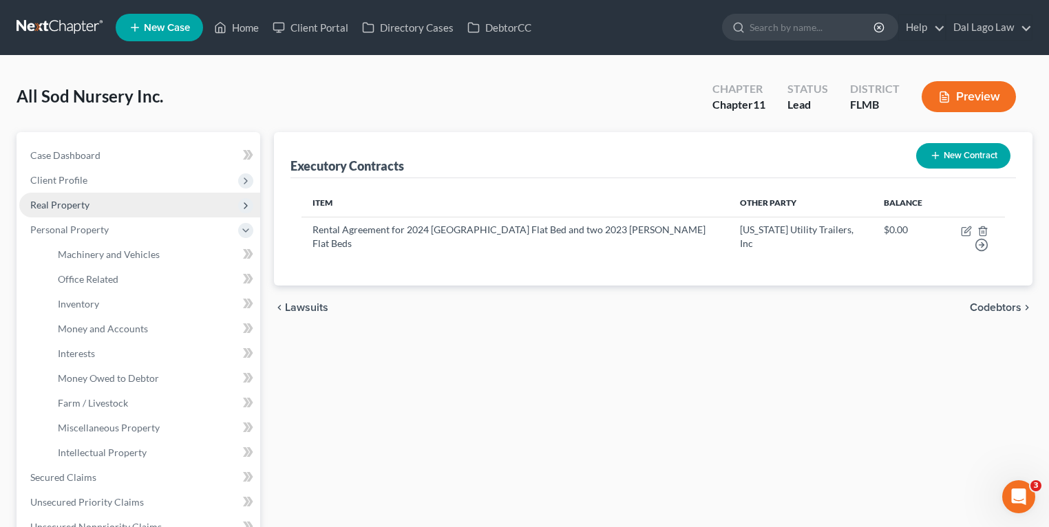
click at [117, 202] on span "Real Property" at bounding box center [139, 205] width 241 height 25
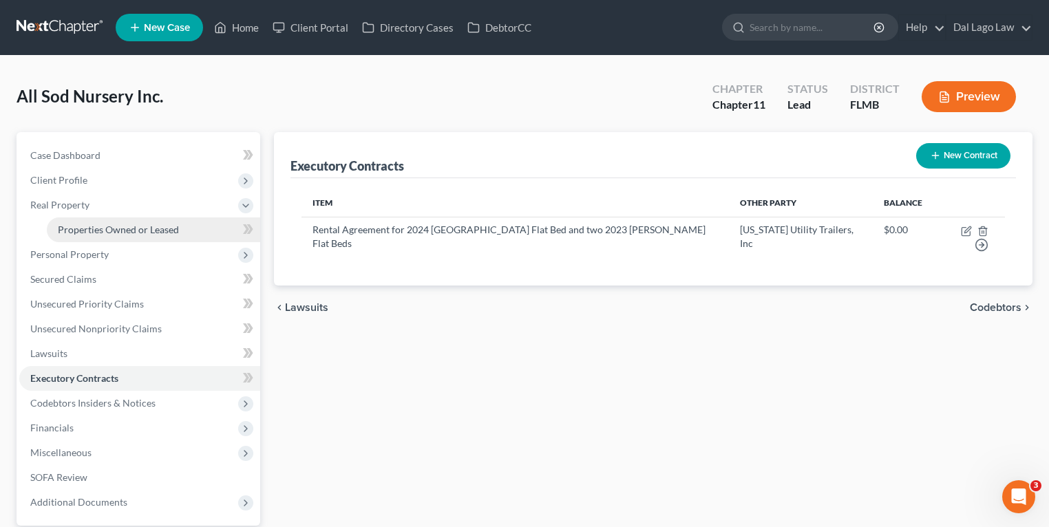
click at [160, 225] on span "Properties Owned or Leased" at bounding box center [118, 230] width 121 height 12
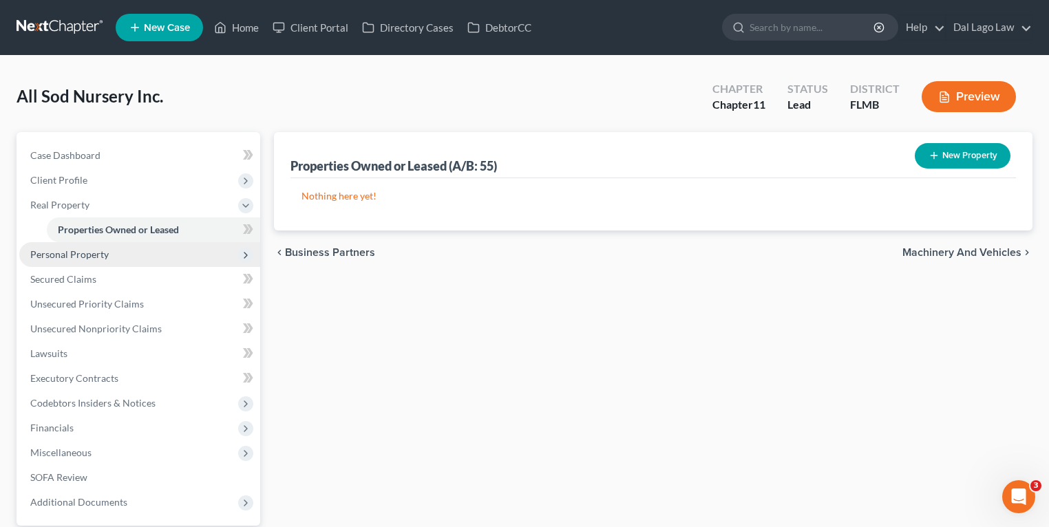
click at [111, 261] on span "Personal Property" at bounding box center [139, 254] width 241 height 25
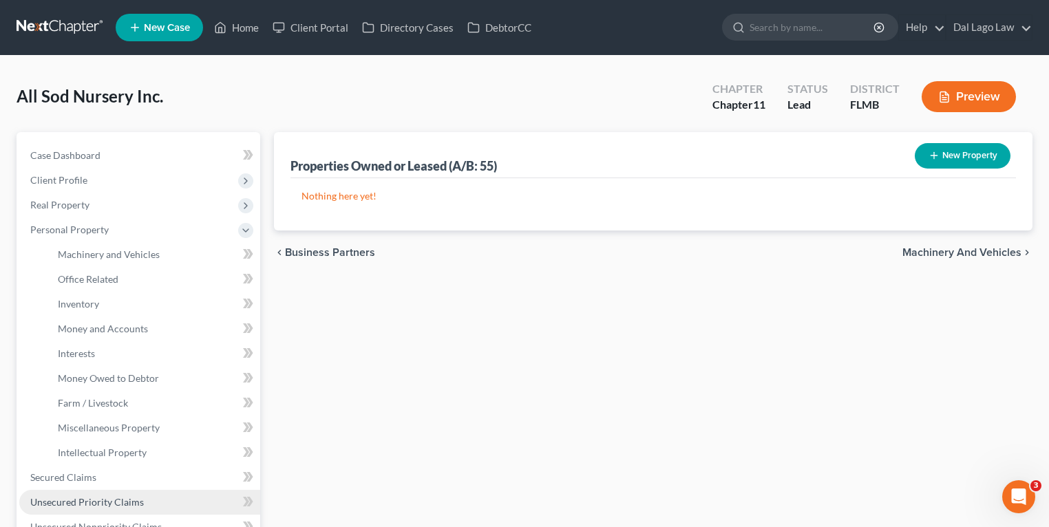
click at [85, 490] on link "Unsecured Priority Claims" at bounding box center [139, 502] width 241 height 25
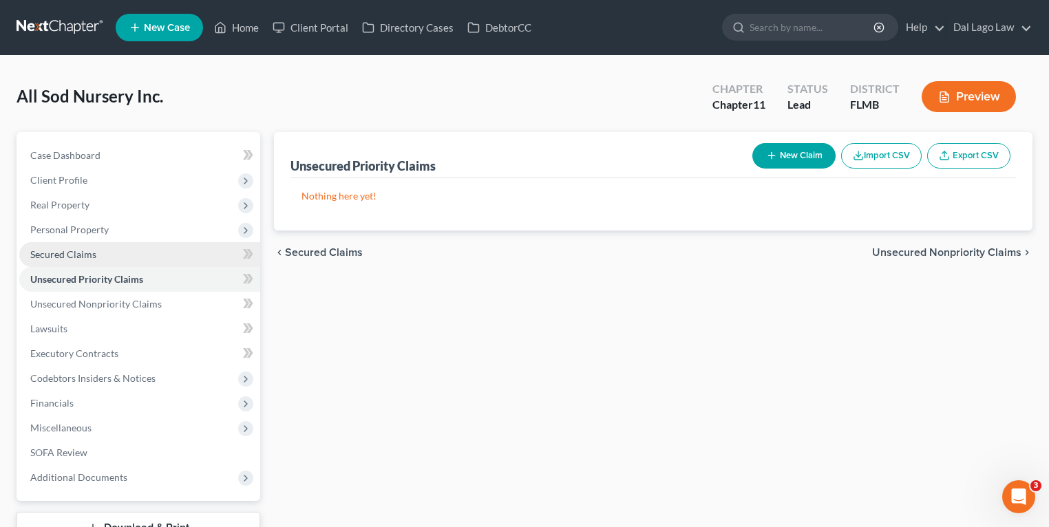
click at [102, 251] on link "Secured Claims" at bounding box center [139, 254] width 241 height 25
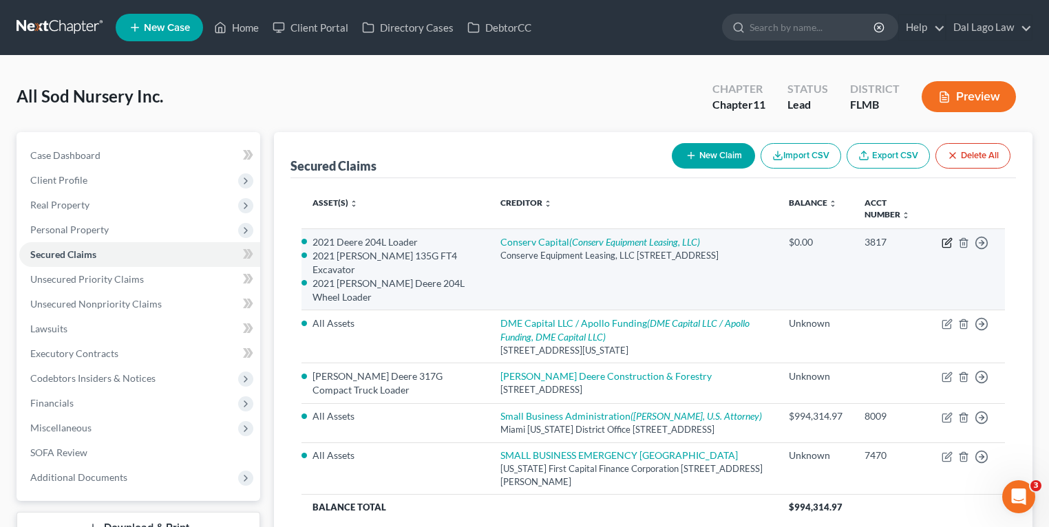
click at [942, 246] on icon "button" at bounding box center [946, 243] width 8 height 8
select select "44"
select select "1"
select select "2836224"
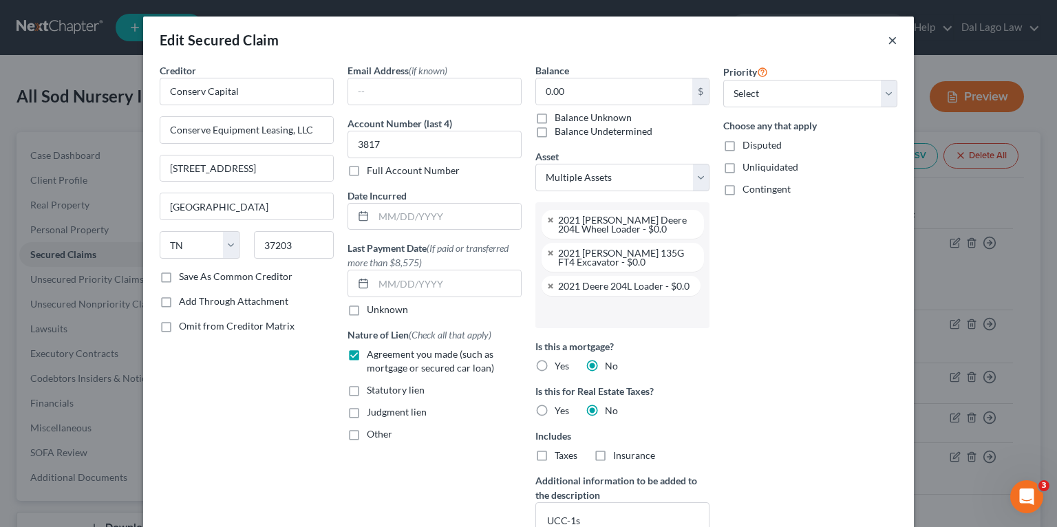
click at [888, 48] on button "×" at bounding box center [893, 40] width 10 height 17
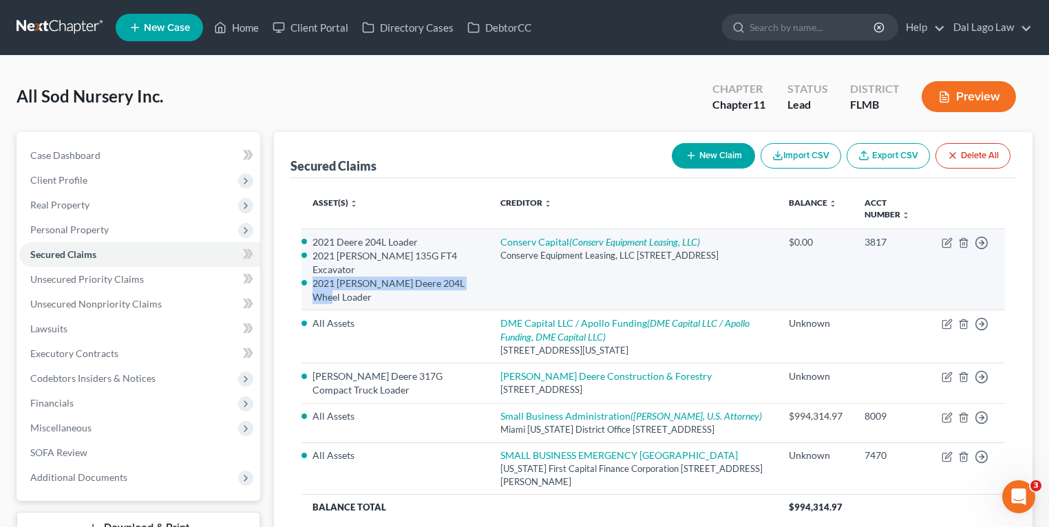
drag, startPoint x: 308, startPoint y: 279, endPoint x: 341, endPoint y: 294, distance: 37.0
click at [341, 294] on li "2021 [PERSON_NAME] Deere 204L Wheel Loader" at bounding box center [395, 291] width 166 height 28
drag, startPoint x: 348, startPoint y: 294, endPoint x: 356, endPoint y: 296, distance: 7.7
click at [356, 296] on li "2021 [PERSON_NAME] Deere 204L Wheel Loader" at bounding box center [395, 291] width 166 height 28
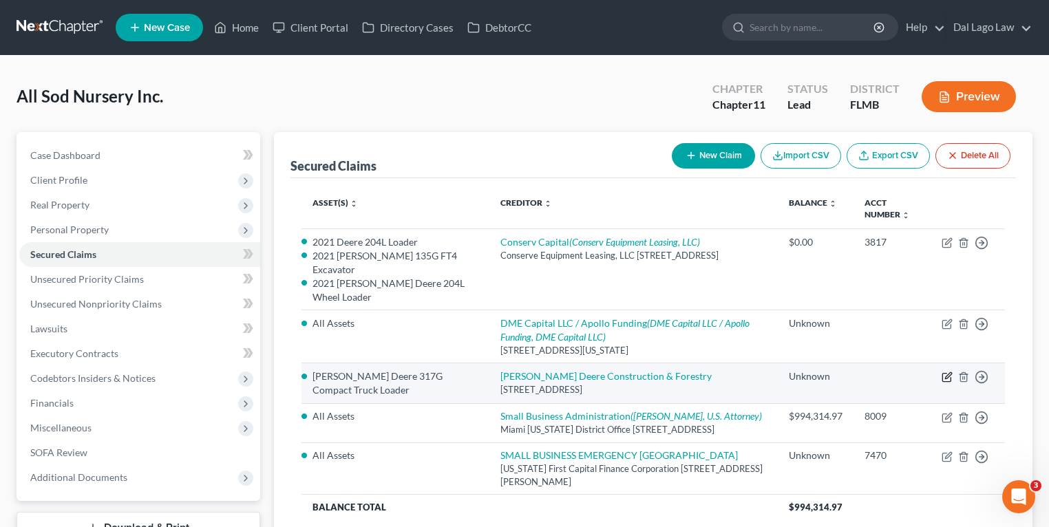
click at [947, 374] on icon "button" at bounding box center [948, 376] width 6 height 6
select select "16"
select select "8"
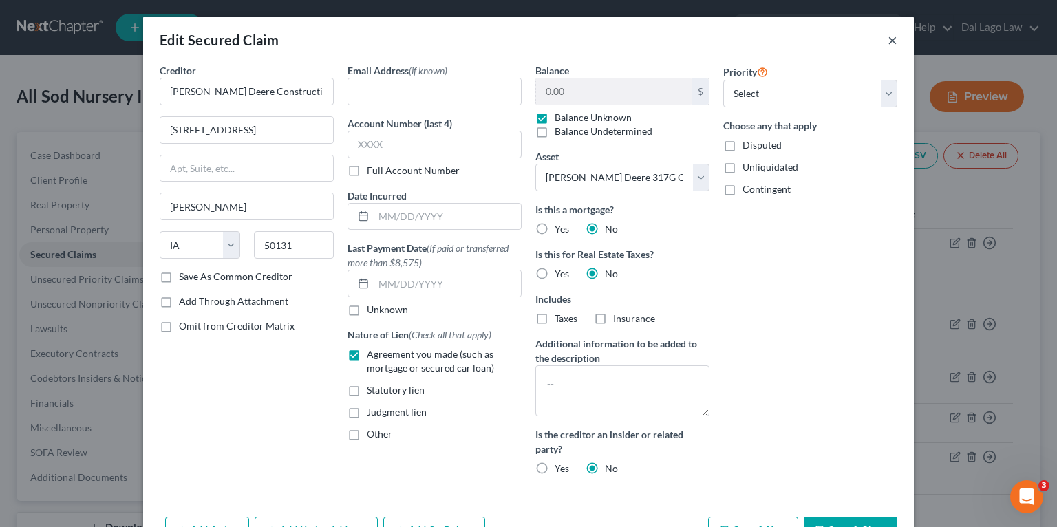
click at [888, 42] on button "×" at bounding box center [893, 40] width 10 height 17
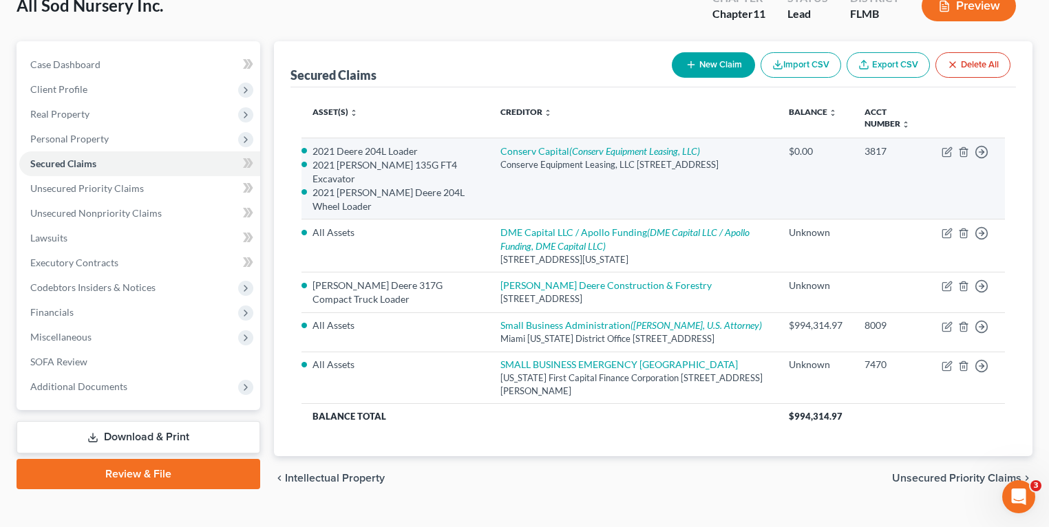
scroll to position [128, 0]
